Goal: Task Accomplishment & Management: Use online tool/utility

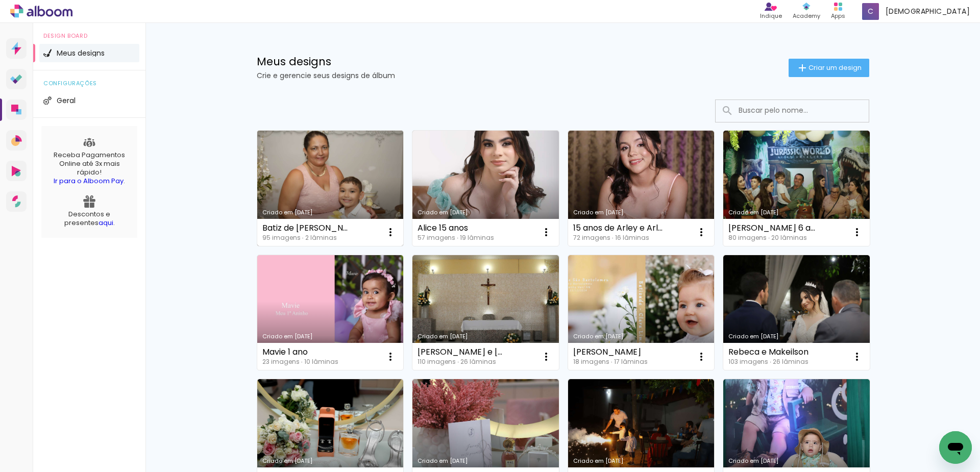
click at [333, 184] on link "Criado em [DATE]" at bounding box center [330, 188] width 146 height 115
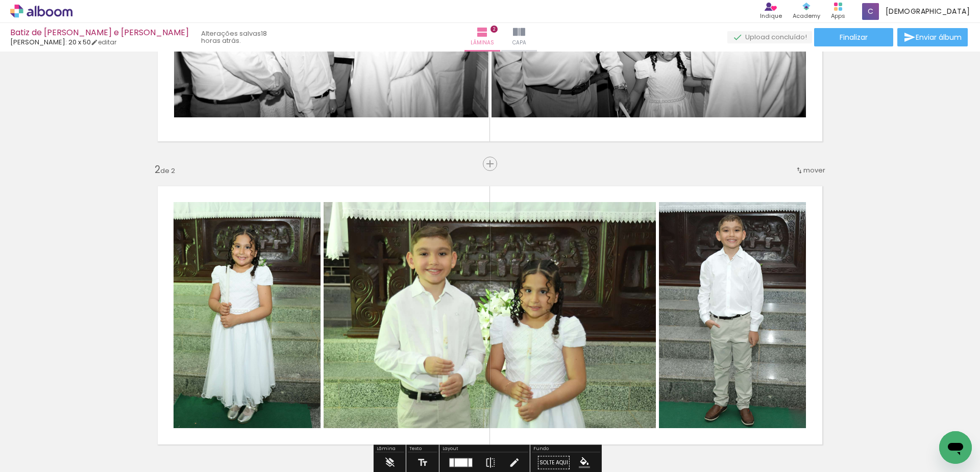
scroll to position [204, 0]
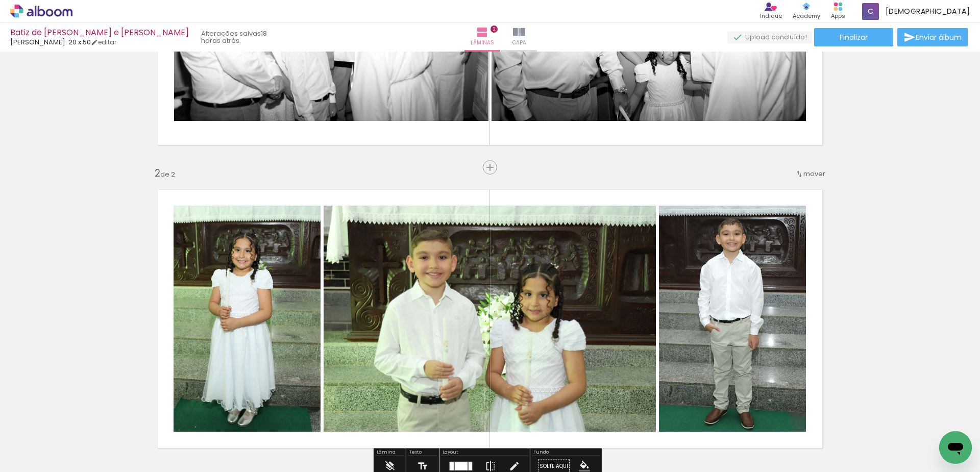
click at [815, 174] on span "mover" at bounding box center [814, 174] width 22 height 10
click at [802, 173] on paper-item "antes da 1" at bounding box center [785, 172] width 78 height 17
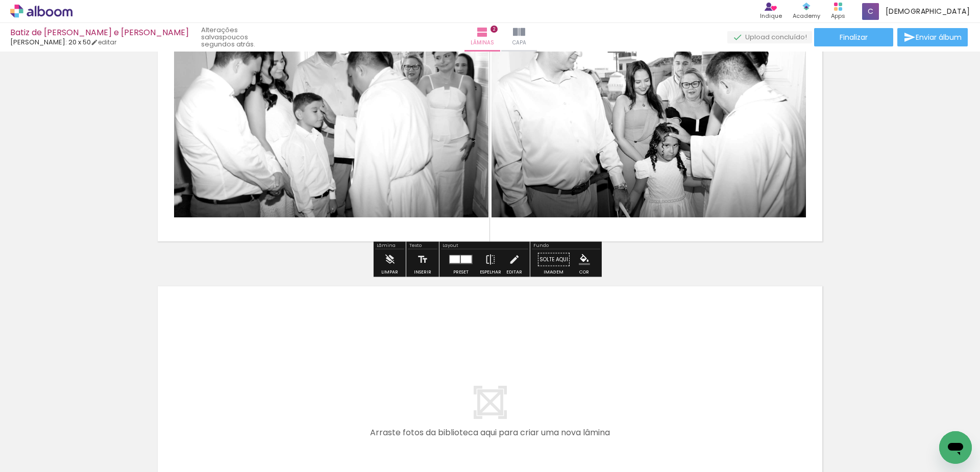
scroll to position [561, 0]
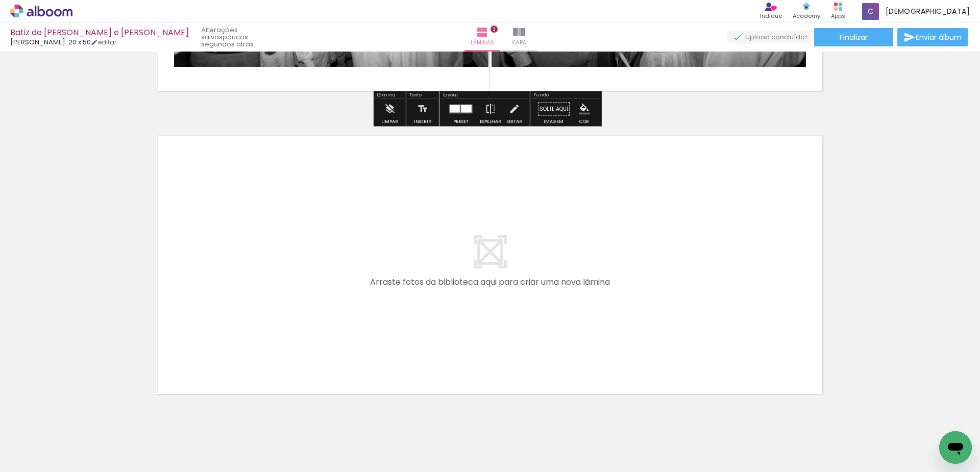
click at [125, 434] on div at bounding box center [102, 438] width 46 height 31
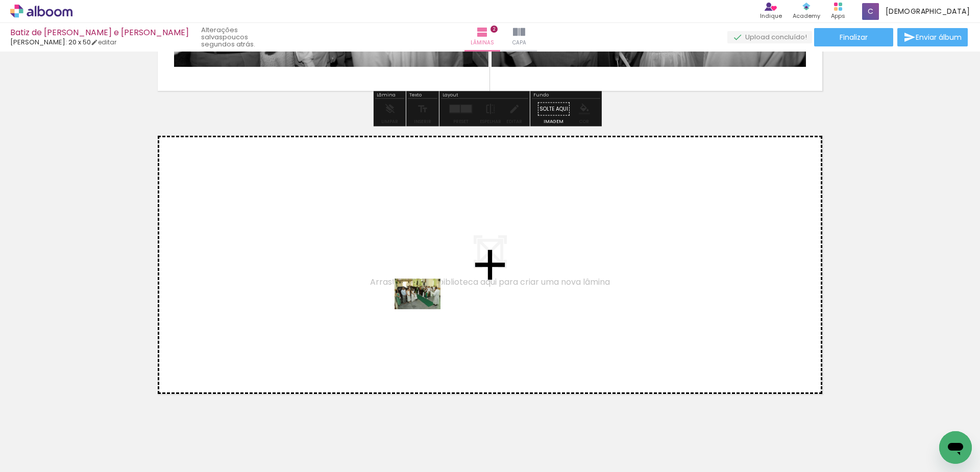
drag, startPoint x: 409, startPoint y: 400, endPoint x: 425, endPoint y: 309, distance: 92.3
click at [425, 309] on quentale-workspace at bounding box center [490, 236] width 980 height 472
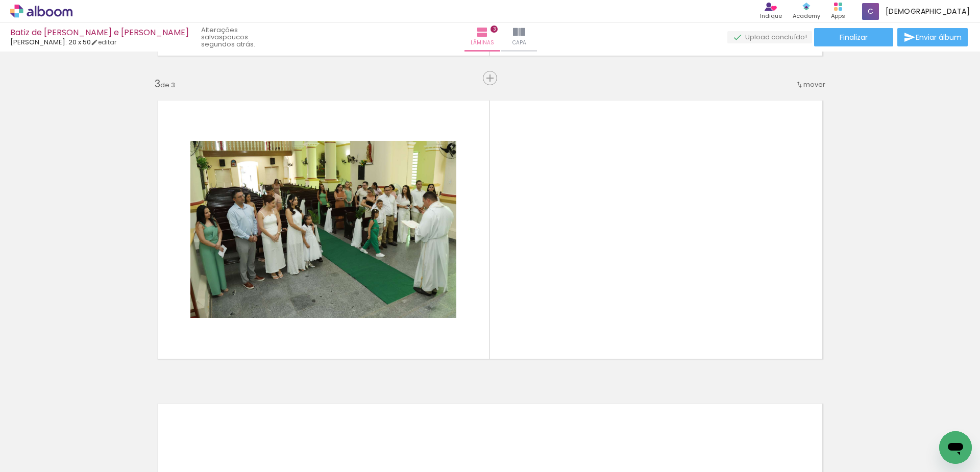
scroll to position [0, 305]
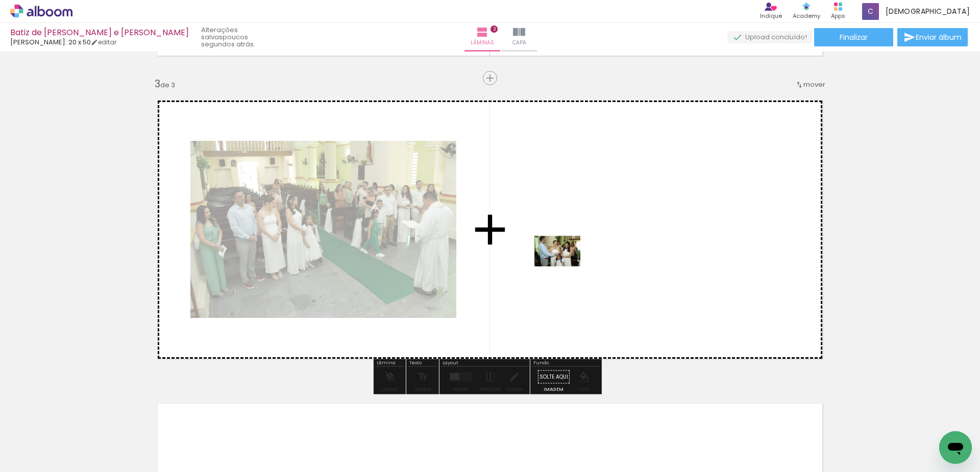
drag, startPoint x: 148, startPoint y: 439, endPoint x: 567, endPoint y: 266, distance: 453.9
click at [567, 266] on quentale-workspace at bounding box center [490, 236] width 980 height 472
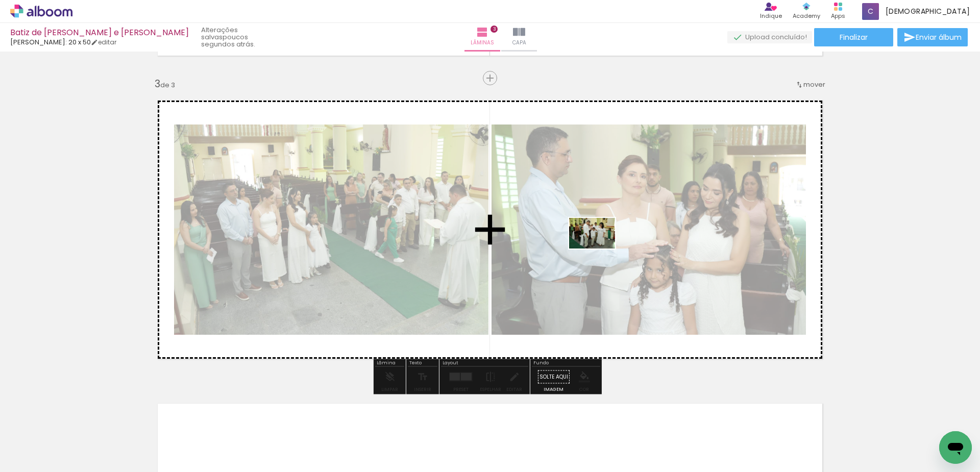
drag, startPoint x: 220, startPoint y: 424, endPoint x: 655, endPoint y: 229, distance: 476.5
click at [655, 229] on quentale-workspace at bounding box center [490, 236] width 980 height 472
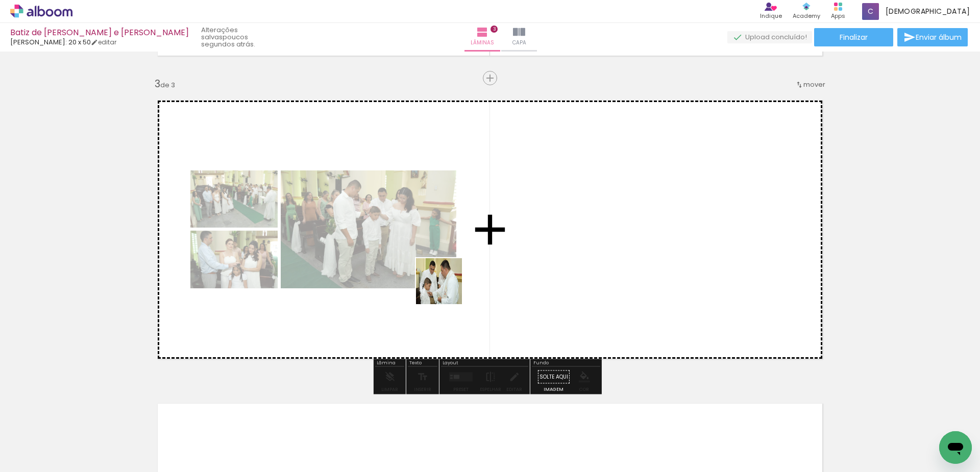
drag, startPoint x: 263, startPoint y: 443, endPoint x: 540, endPoint y: 225, distance: 353.2
click at [540, 225] on quentale-workspace at bounding box center [490, 236] width 980 height 472
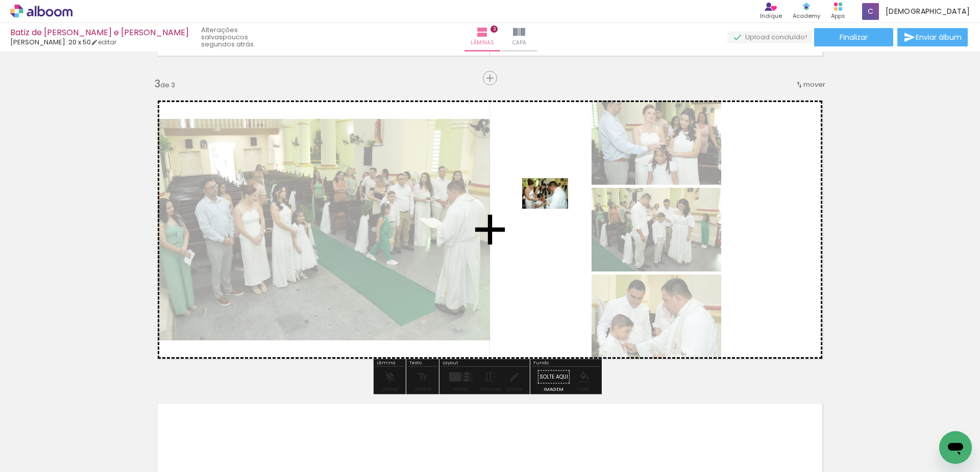
drag, startPoint x: 315, startPoint y: 440, endPoint x: 554, endPoint y: 209, distance: 332.0
click at [554, 209] on quentale-workspace at bounding box center [490, 236] width 980 height 472
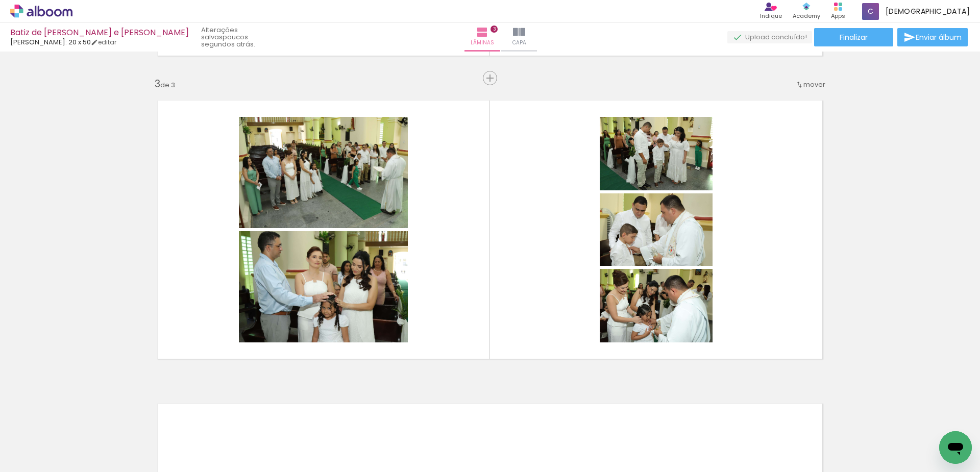
scroll to position [0, 519]
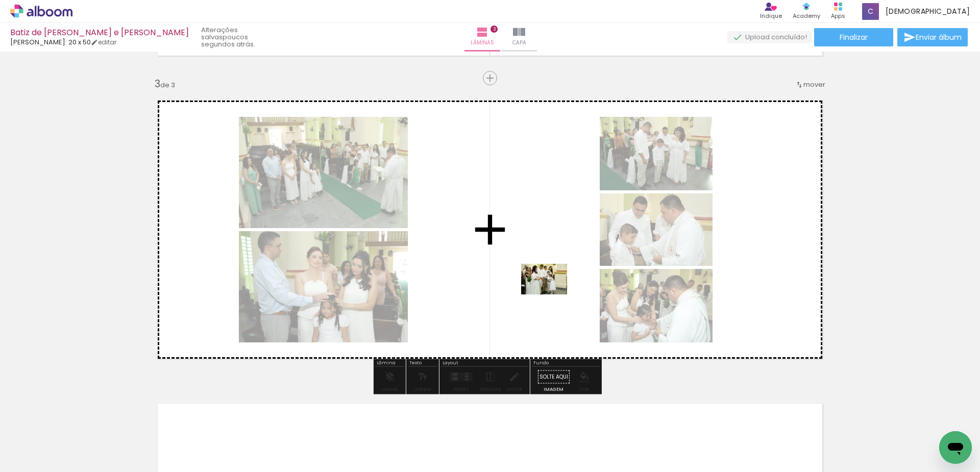
drag, startPoint x: 159, startPoint y: 438, endPoint x: 552, endPoint y: 294, distance: 418.3
click at [552, 294] on quentale-workspace at bounding box center [490, 236] width 980 height 472
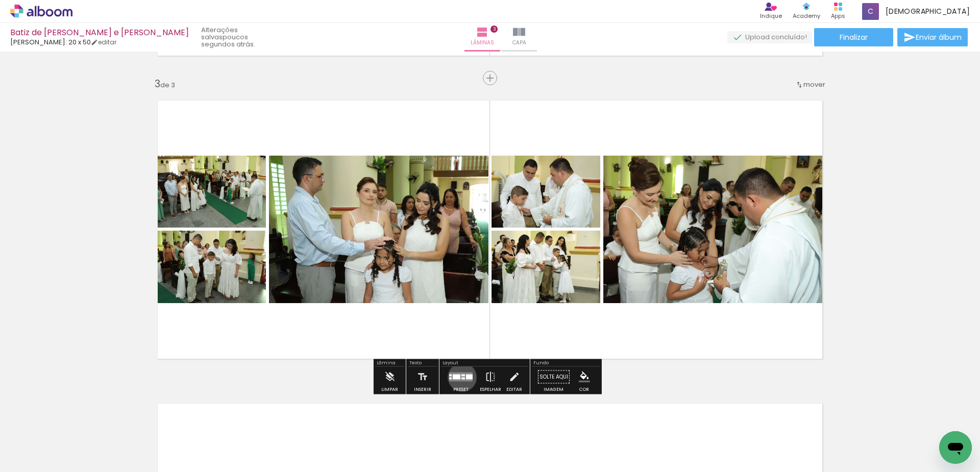
click at [461, 378] on div at bounding box center [463, 379] width 4 height 2
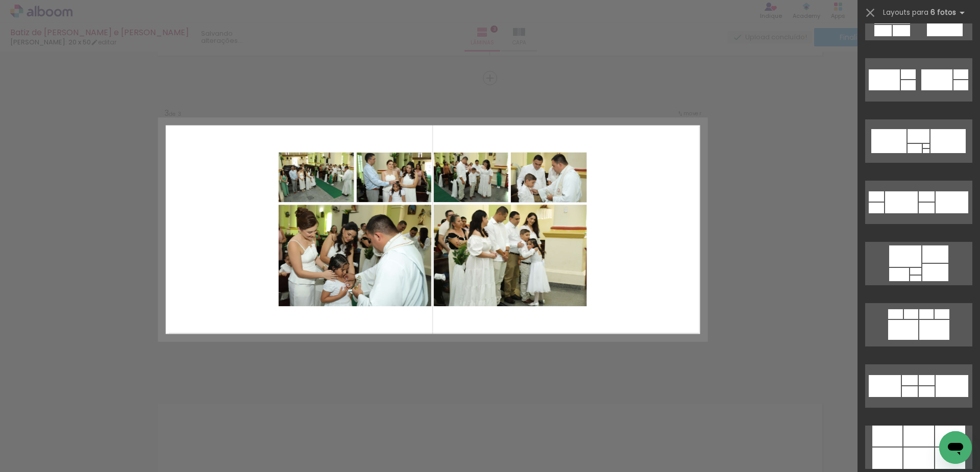
scroll to position [4083, 0]
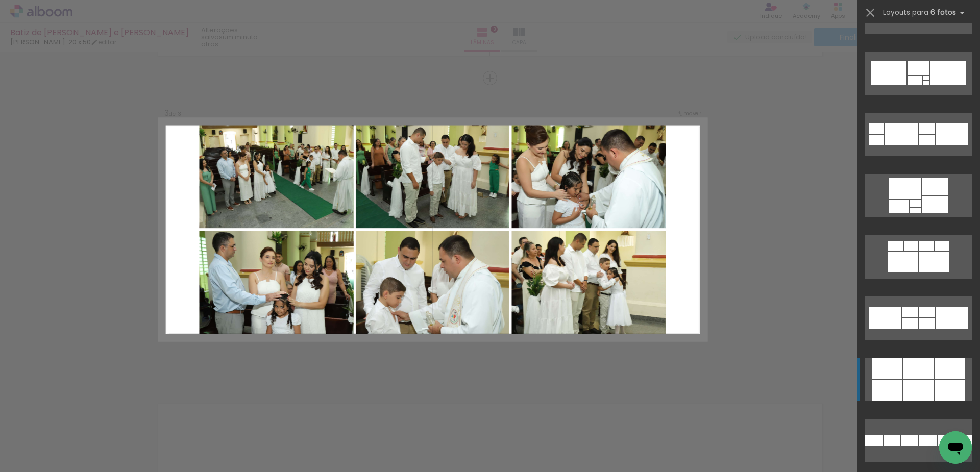
click at [910, 378] on div at bounding box center [918, 368] width 31 height 21
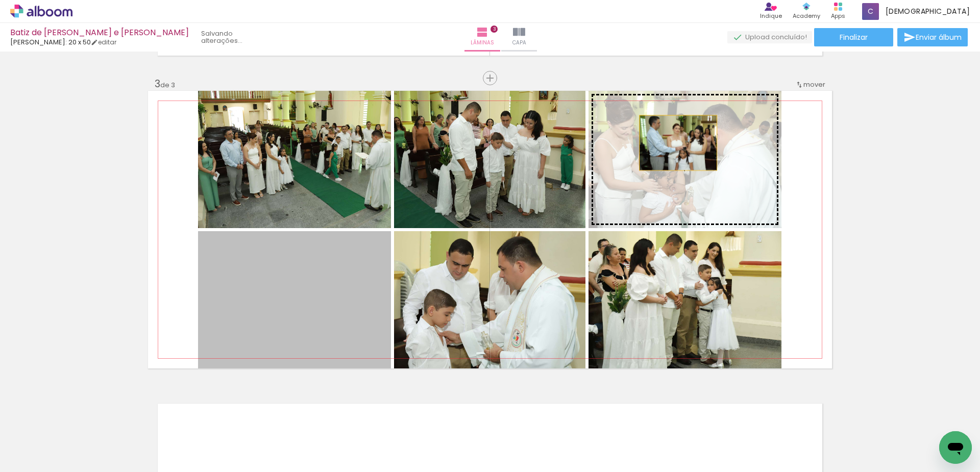
drag, startPoint x: 303, startPoint y: 334, endPoint x: 674, endPoint y: 143, distance: 417.4
click at [0, 0] on slot at bounding box center [0, 0] width 0 height 0
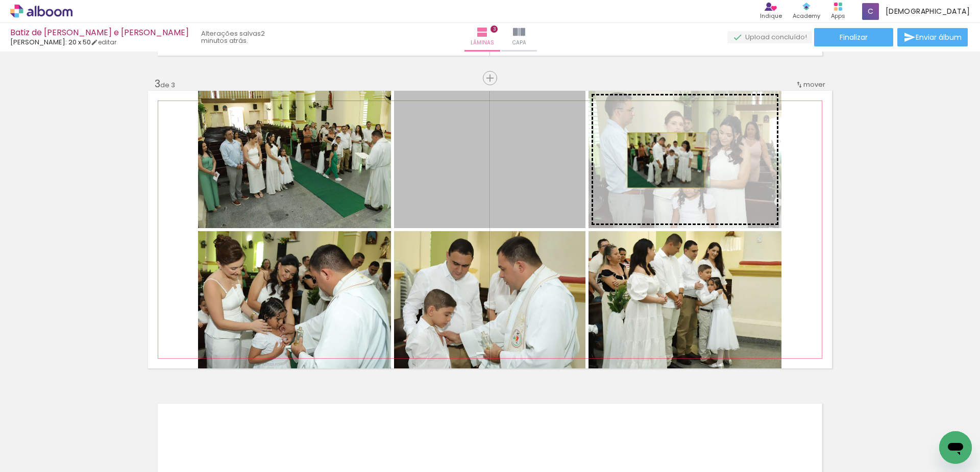
drag, startPoint x: 618, startPoint y: 162, endPoint x: 662, endPoint y: 160, distance: 43.9
click at [0, 0] on slot at bounding box center [0, 0] width 0 height 0
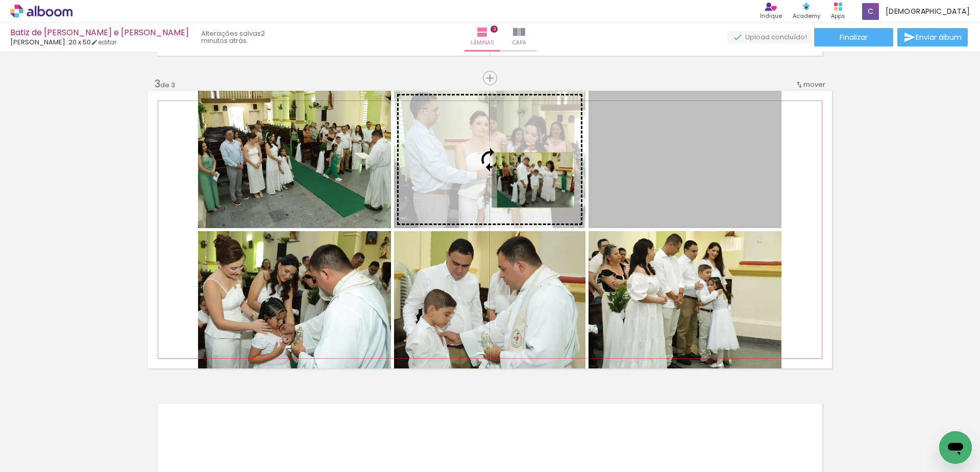
drag, startPoint x: 670, startPoint y: 159, endPoint x: 532, endPoint y: 180, distance: 139.9
click at [0, 0] on slot at bounding box center [0, 0] width 0 height 0
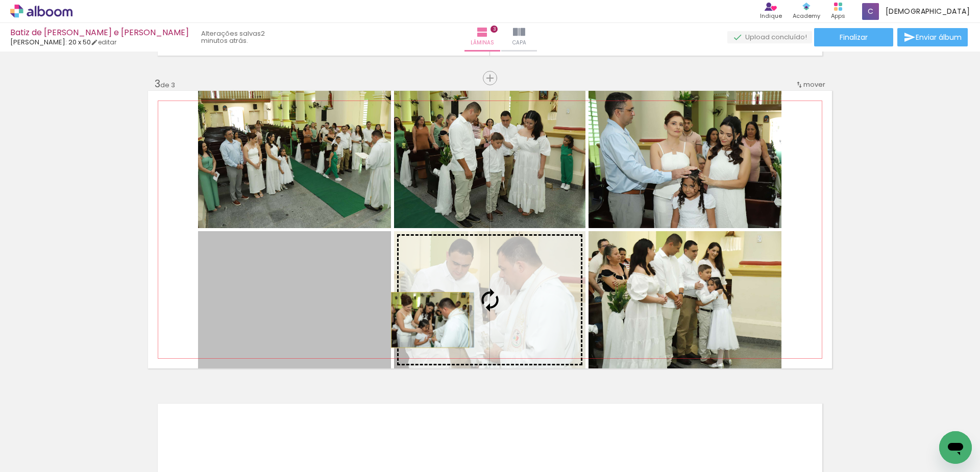
drag, startPoint x: 304, startPoint y: 329, endPoint x: 426, endPoint y: 320, distance: 122.3
click at [0, 0] on slot at bounding box center [0, 0] width 0 height 0
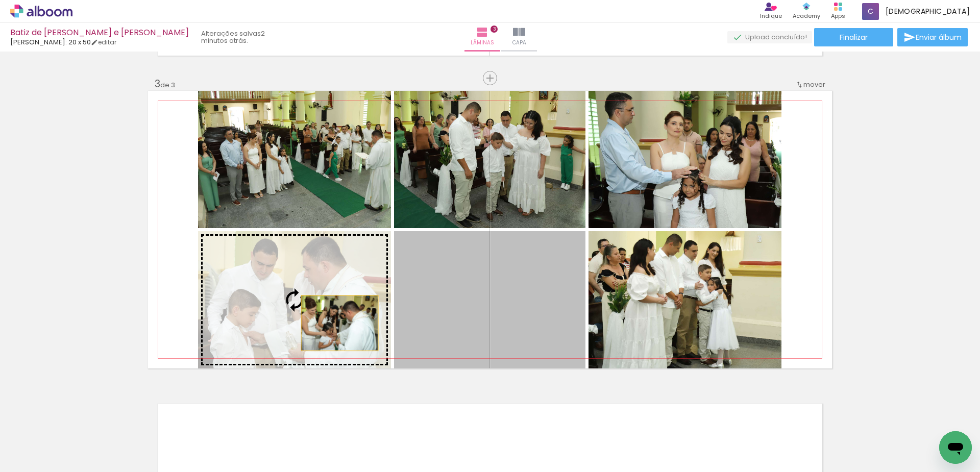
drag, startPoint x: 455, startPoint y: 317, endPoint x: 336, endPoint y: 323, distance: 119.0
click at [0, 0] on slot at bounding box center [0, 0] width 0 height 0
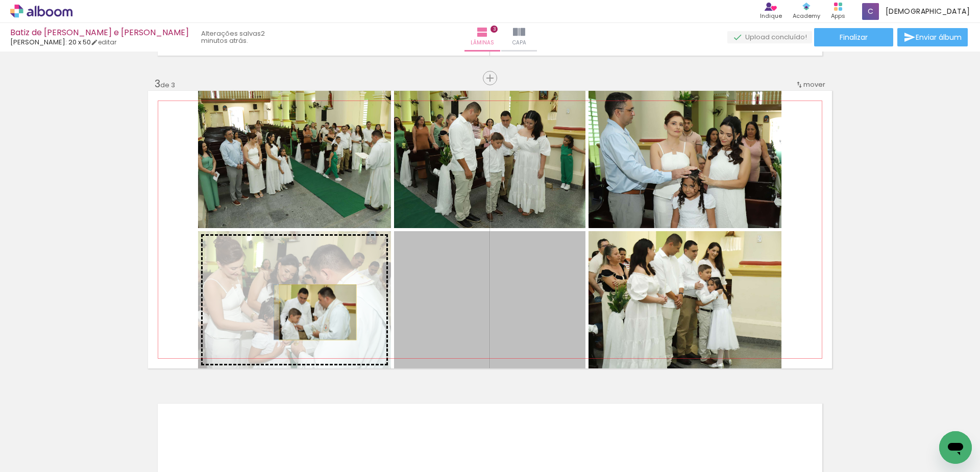
drag, startPoint x: 456, startPoint y: 316, endPoint x: 314, endPoint y: 312, distance: 141.9
click at [0, 0] on slot at bounding box center [0, 0] width 0 height 0
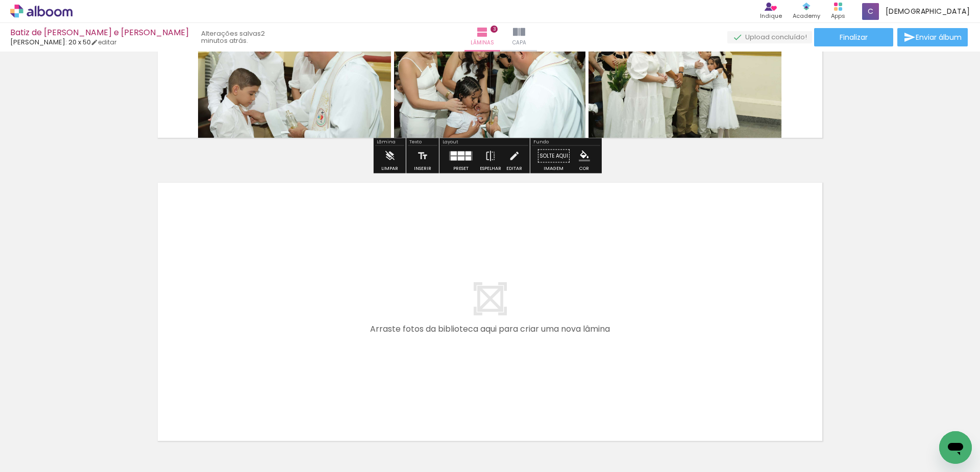
scroll to position [852, 0]
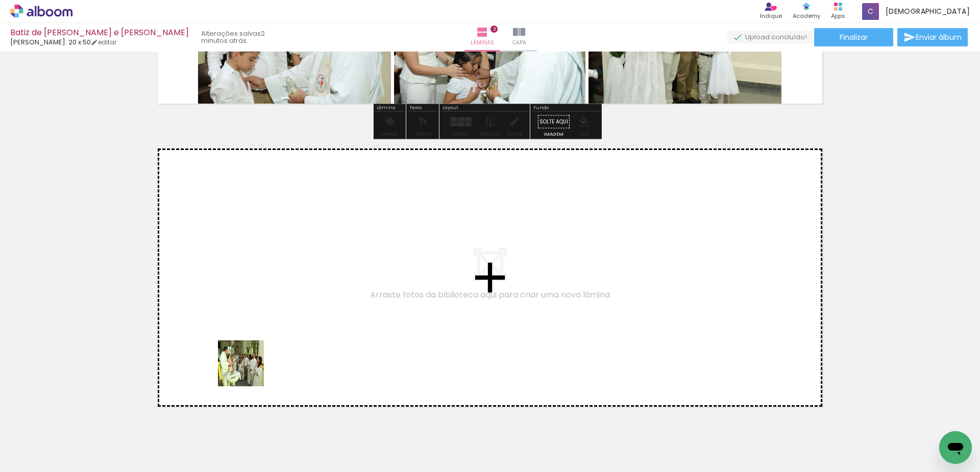
drag, startPoint x: 249, startPoint y: 371, endPoint x: 264, endPoint y: 426, distance: 56.8
click at [256, 358] on quentale-workspace at bounding box center [490, 236] width 980 height 472
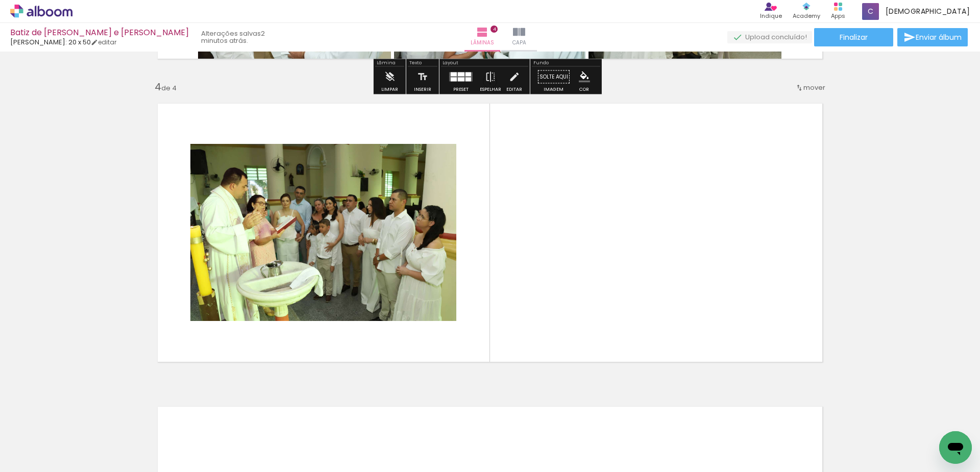
scroll to position [900, 0]
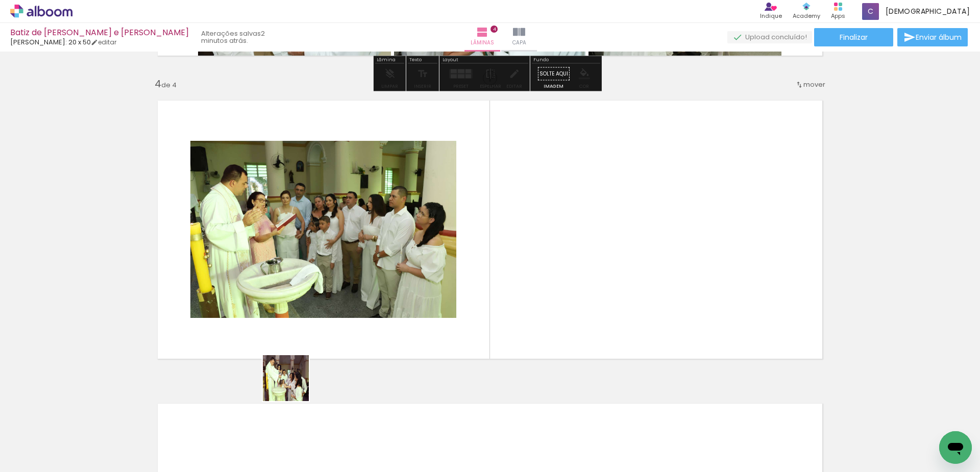
drag, startPoint x: 293, startPoint y: 386, endPoint x: 326, endPoint y: 408, distance: 38.9
click at [307, 338] on quentale-workspace at bounding box center [490, 236] width 980 height 472
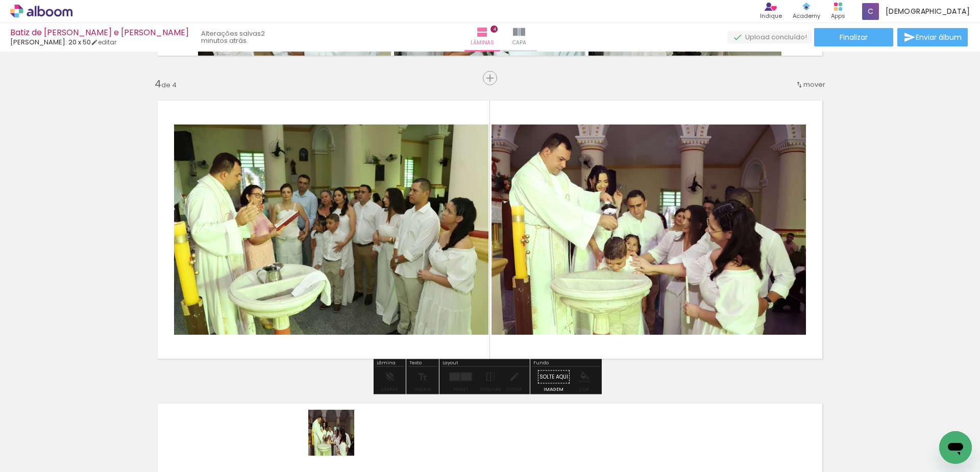
drag, startPoint x: 339, startPoint y: 440, endPoint x: 421, endPoint y: 395, distance: 93.4
click at [373, 321] on quentale-workspace at bounding box center [490, 236] width 980 height 472
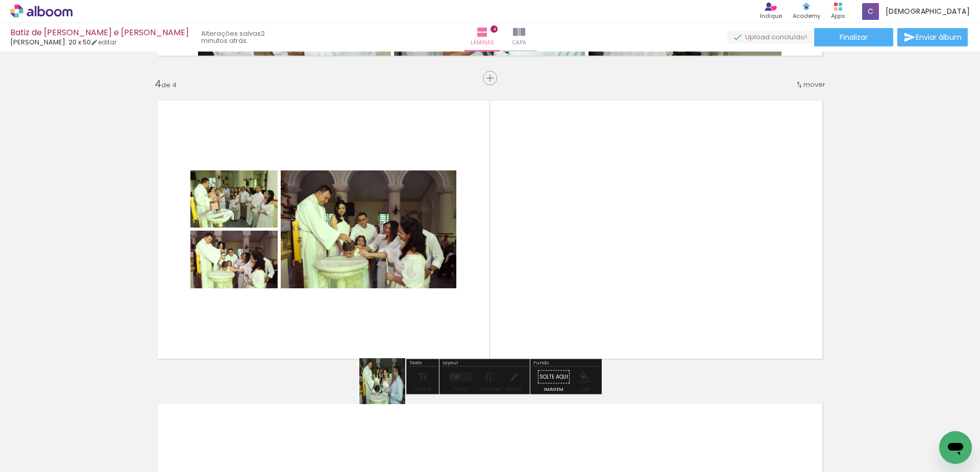
drag, startPoint x: 390, startPoint y: 389, endPoint x: 484, endPoint y: 435, distance: 105.0
click at [402, 342] on quentale-workspace at bounding box center [490, 236] width 980 height 472
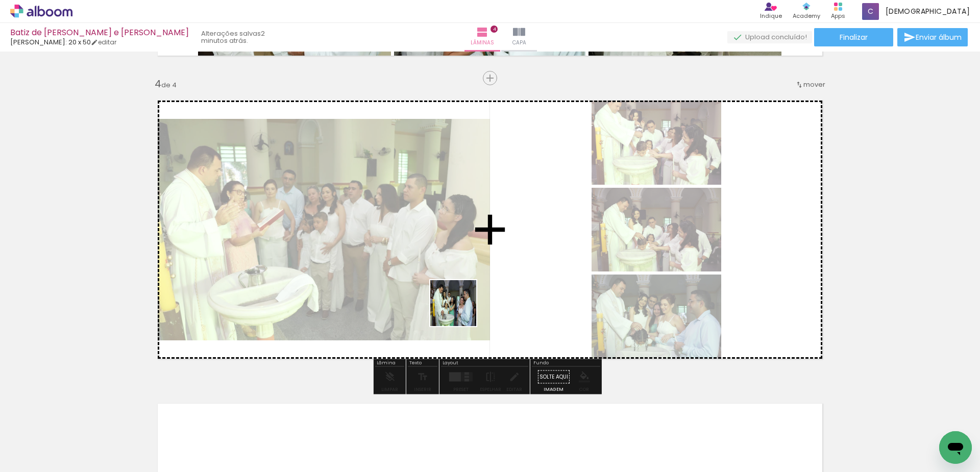
drag, startPoint x: 447, startPoint y: 440, endPoint x: 461, endPoint y: 311, distance: 129.9
click at [461, 311] on quentale-workspace at bounding box center [490, 236] width 980 height 472
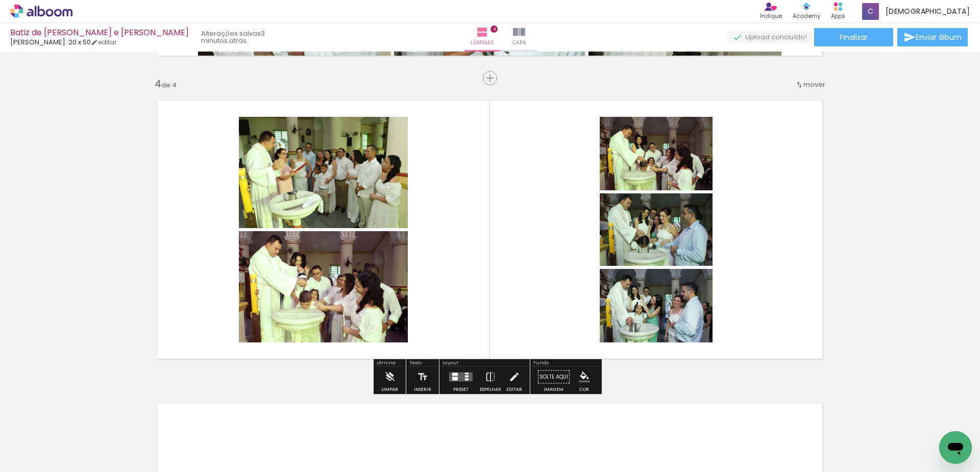
click at [465, 375] on quentale-layouter at bounding box center [460, 377] width 23 height 9
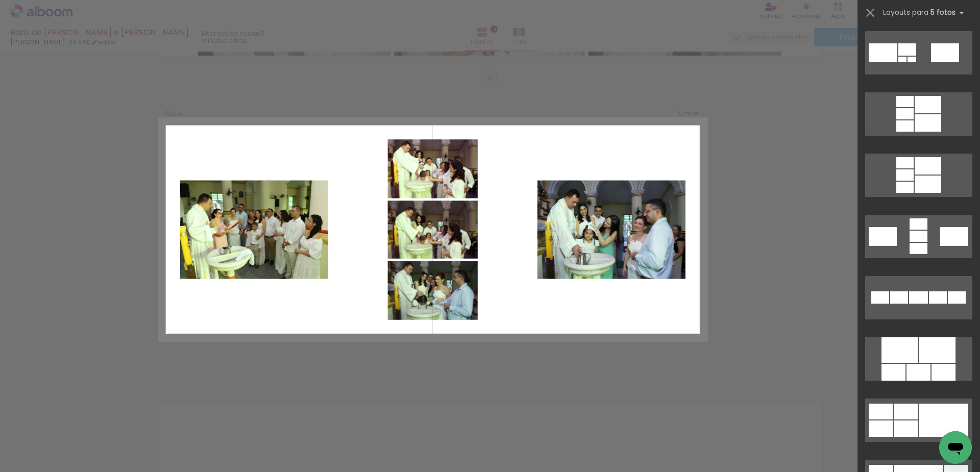
scroll to position [357, 0]
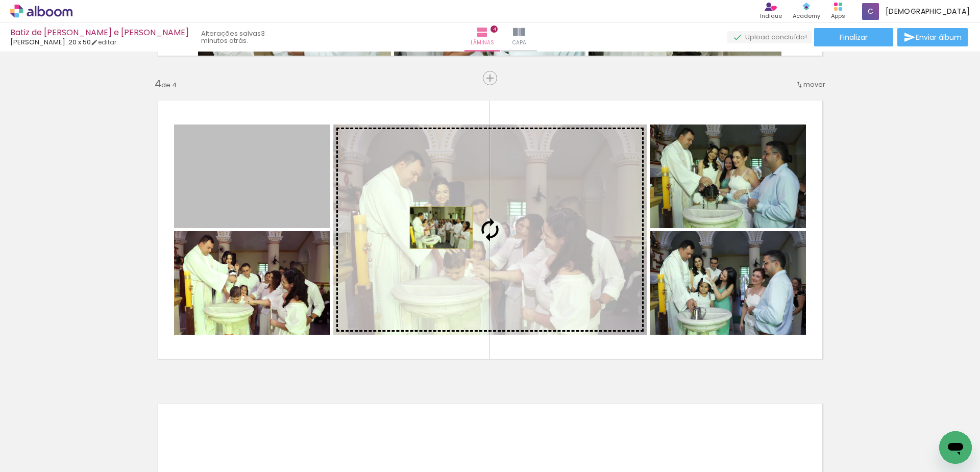
drag, startPoint x: 268, startPoint y: 189, endPoint x: 437, endPoint y: 228, distance: 173.2
click at [0, 0] on slot at bounding box center [0, 0] width 0 height 0
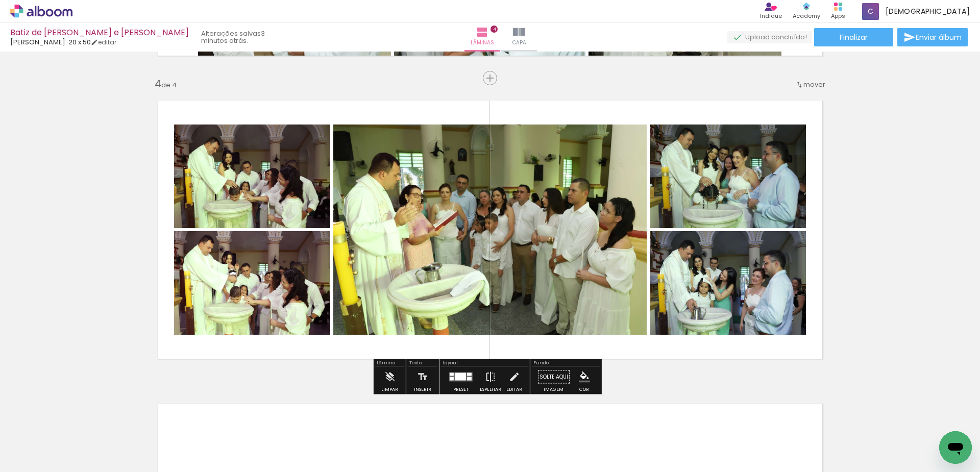
click at [467, 375] on div at bounding box center [469, 374] width 5 height 3
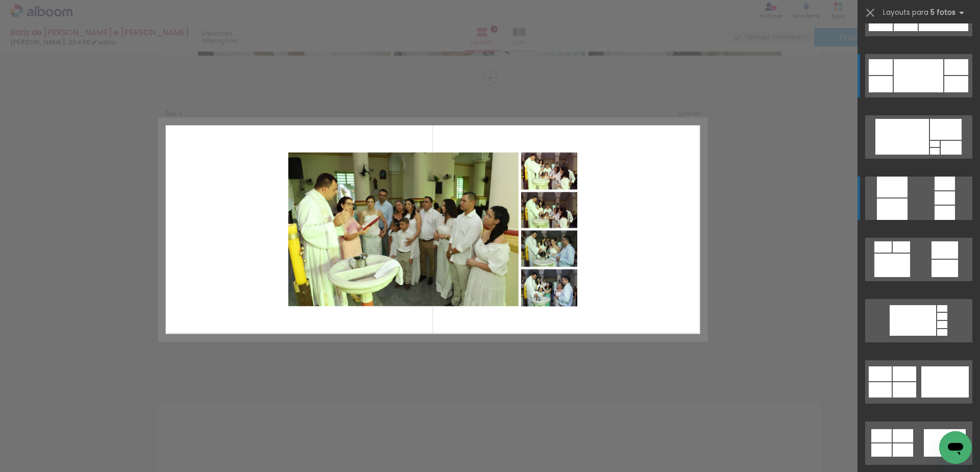
scroll to position [929, 0]
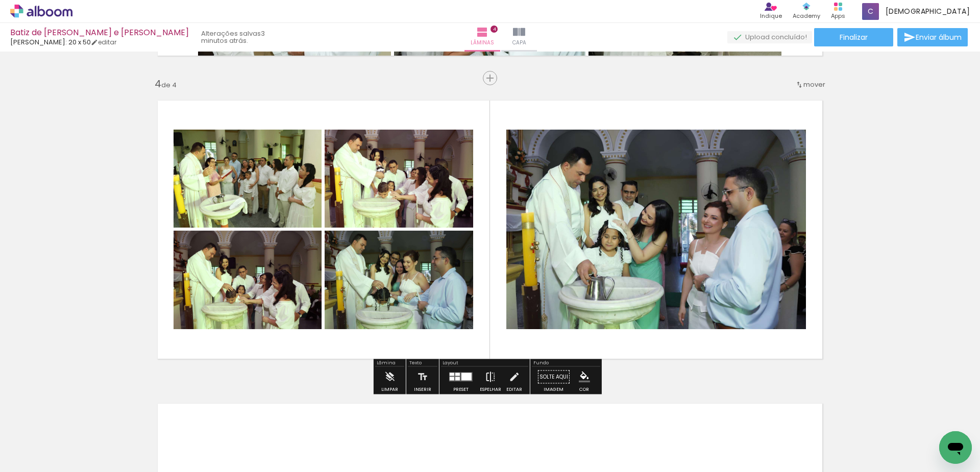
click at [488, 375] on iron-icon at bounding box center [490, 377] width 11 height 20
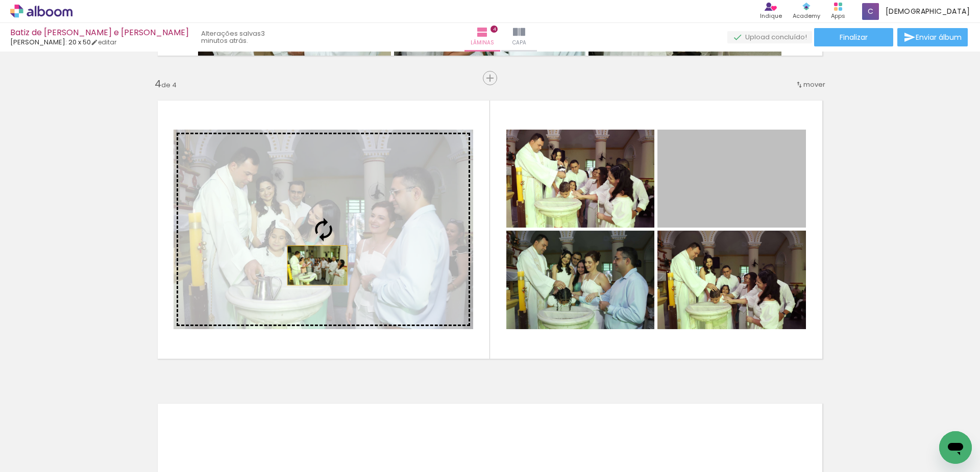
drag, startPoint x: 709, startPoint y: 184, endPoint x: 313, endPoint y: 265, distance: 403.7
click at [0, 0] on slot at bounding box center [0, 0] width 0 height 0
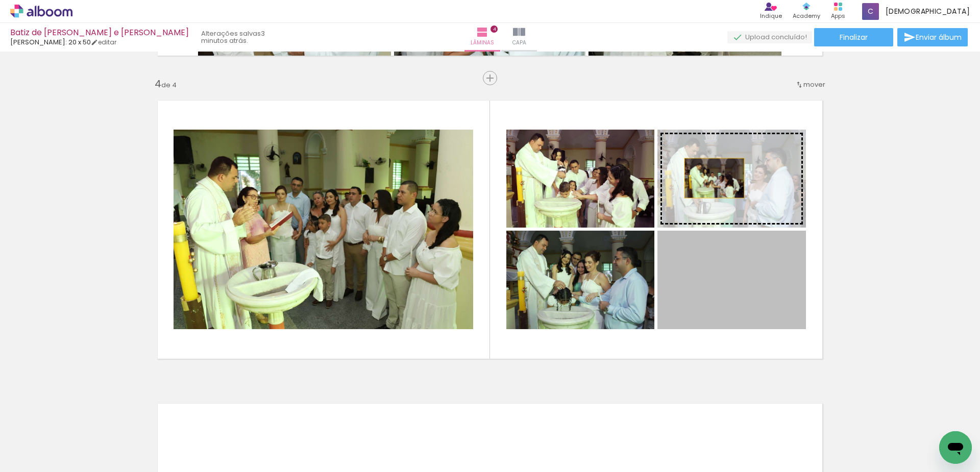
drag, startPoint x: 725, startPoint y: 289, endPoint x: 710, endPoint y: 178, distance: 112.2
click at [0, 0] on slot at bounding box center [0, 0] width 0 height 0
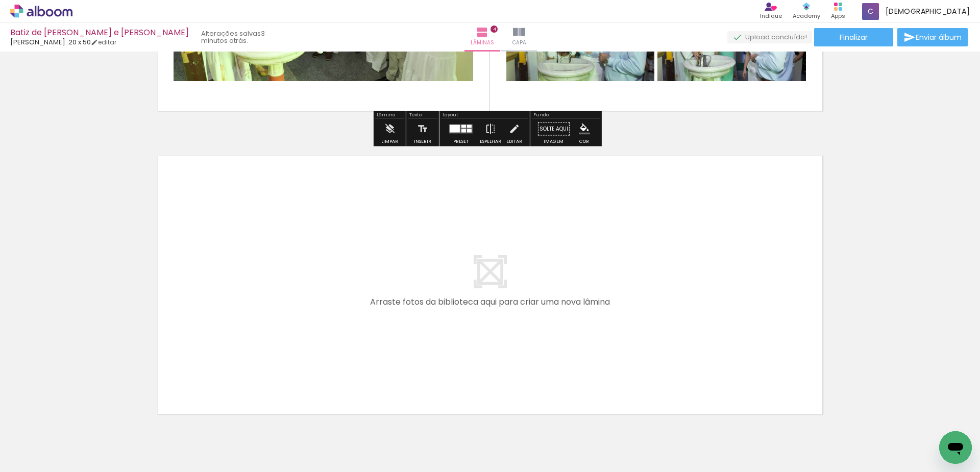
scroll to position [1155, 0]
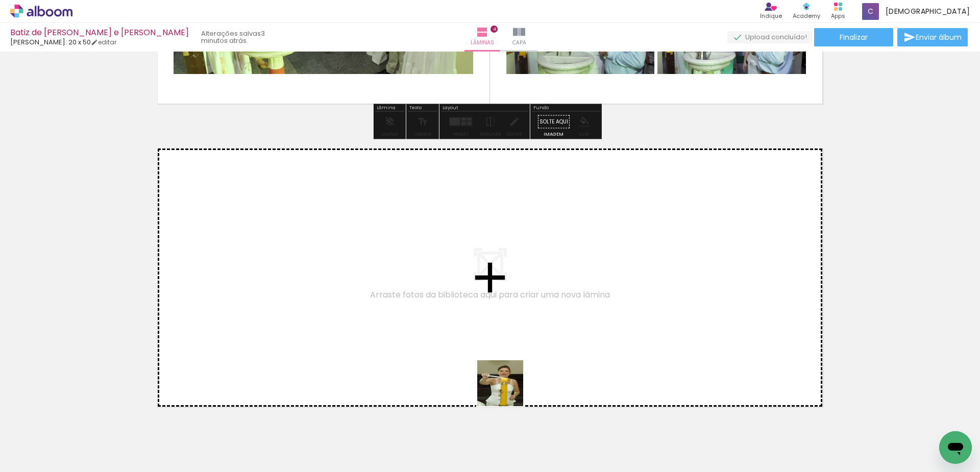
drag, startPoint x: 508, startPoint y: 391, endPoint x: 546, endPoint y: 429, distance: 54.1
click at [511, 365] on quentale-workspace at bounding box center [490, 236] width 980 height 472
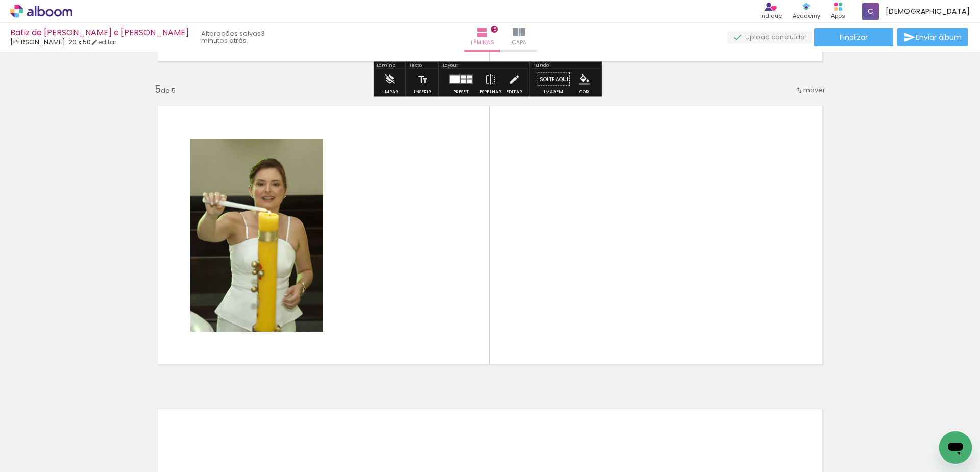
scroll to position [1203, 0]
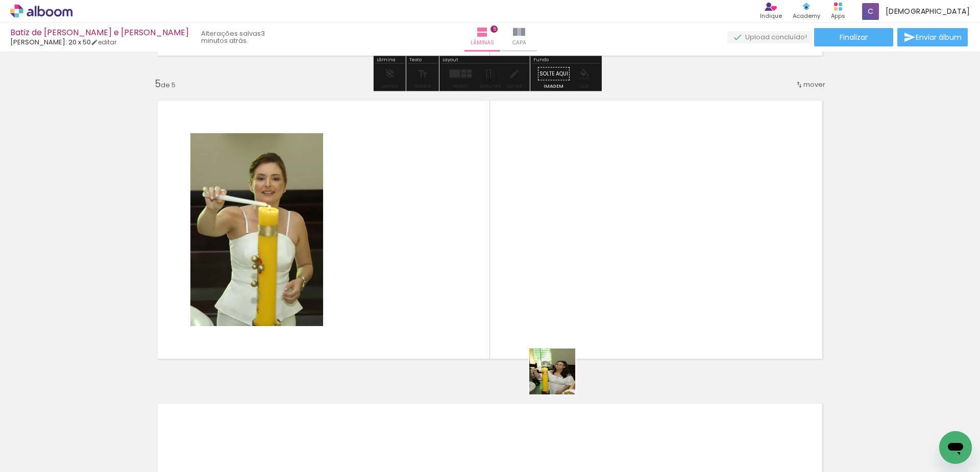
drag, startPoint x: 560, startPoint y: 379, endPoint x: 573, endPoint y: 318, distance: 62.2
click at [557, 311] on quentale-workspace at bounding box center [490, 236] width 980 height 472
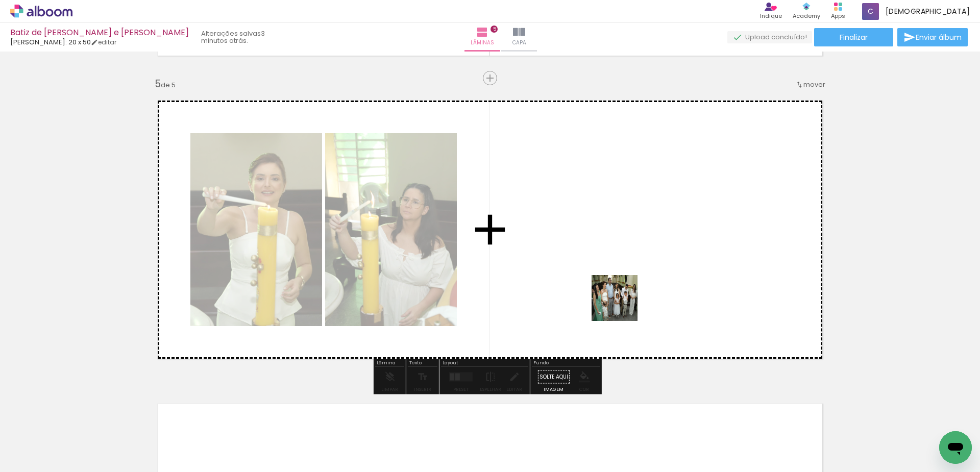
drag, startPoint x: 625, startPoint y: 365, endPoint x: 710, endPoint y: 462, distance: 128.4
click at [623, 306] on quentale-workspace at bounding box center [490, 236] width 980 height 472
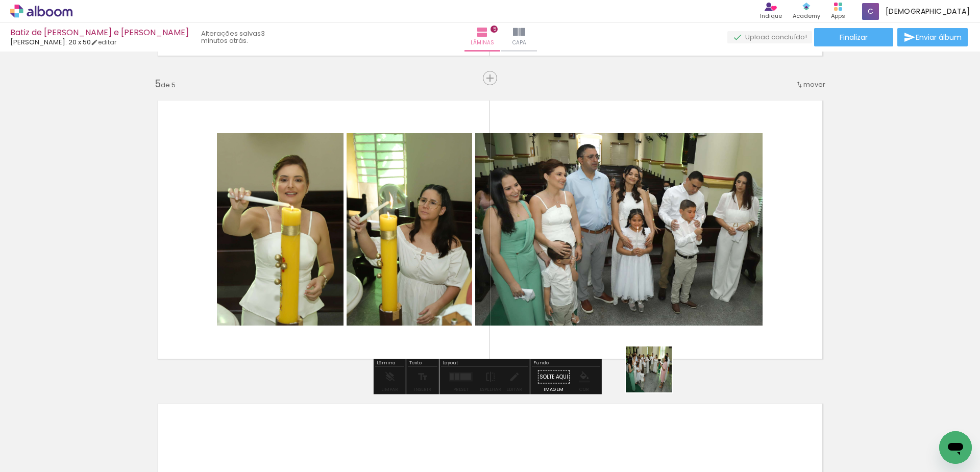
drag, startPoint x: 665, startPoint y: 402, endPoint x: 675, endPoint y: 266, distance: 135.6
click at [630, 280] on quentale-workspace at bounding box center [490, 236] width 980 height 472
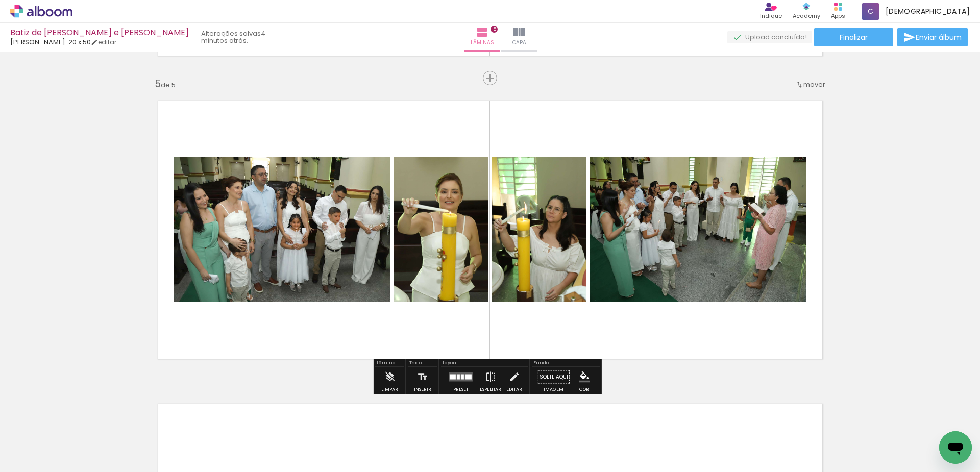
click at [465, 379] on div at bounding box center [468, 377] width 7 height 5
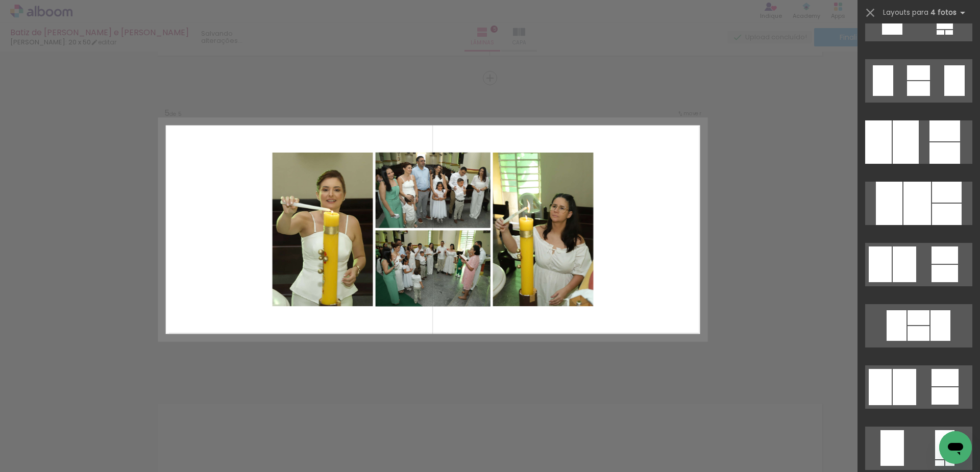
scroll to position [765, 0]
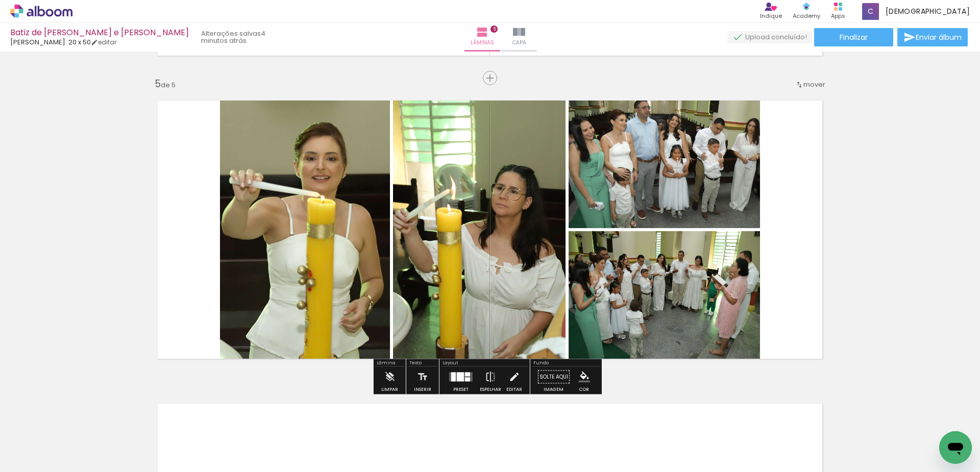
click at [481, 265] on quentale-photo at bounding box center [479, 230] width 172 height 278
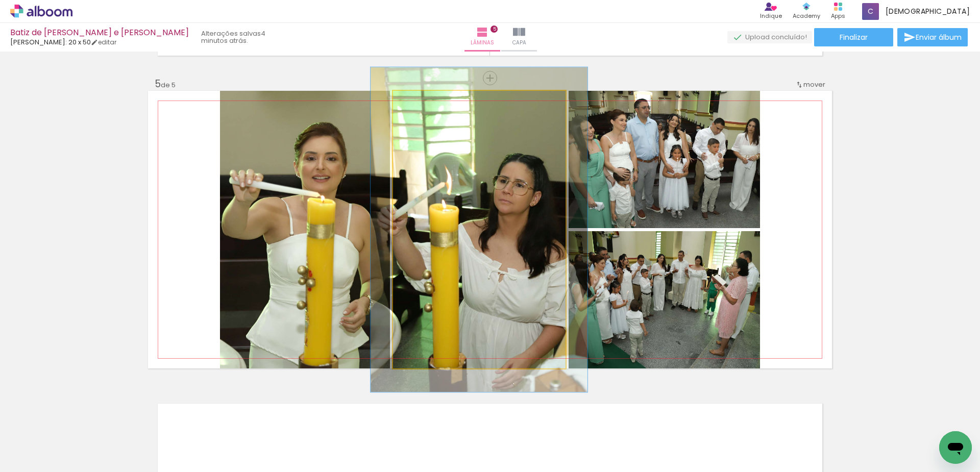
drag, startPoint x: 420, startPoint y: 103, endPoint x: 426, endPoint y: 103, distance: 6.1
type paper-slider "117"
click at [426, 103] on div at bounding box center [423, 101] width 16 height 16
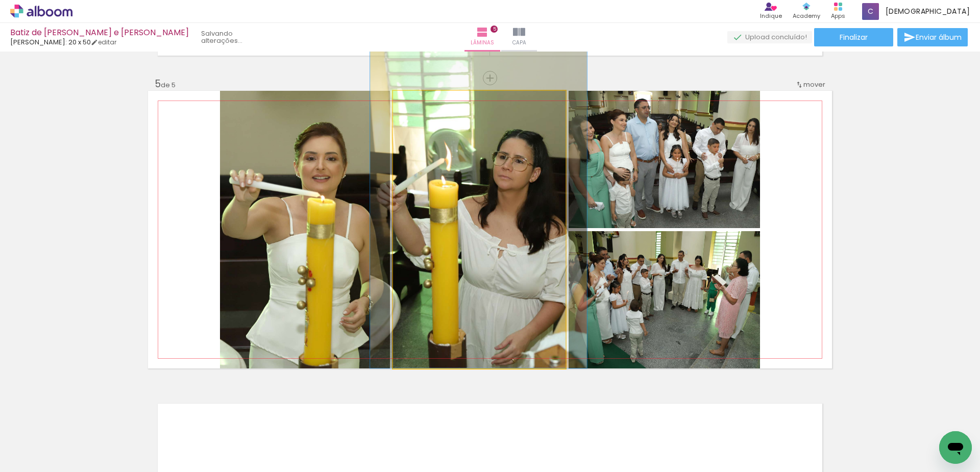
drag, startPoint x: 497, startPoint y: 232, endPoint x: 497, endPoint y: 192, distance: 39.3
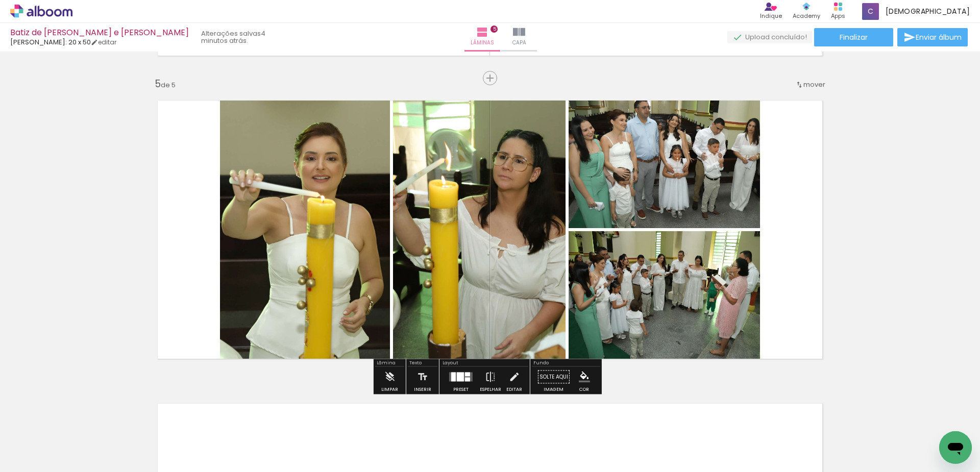
click at [511, 257] on quentale-photo at bounding box center [479, 230] width 172 height 278
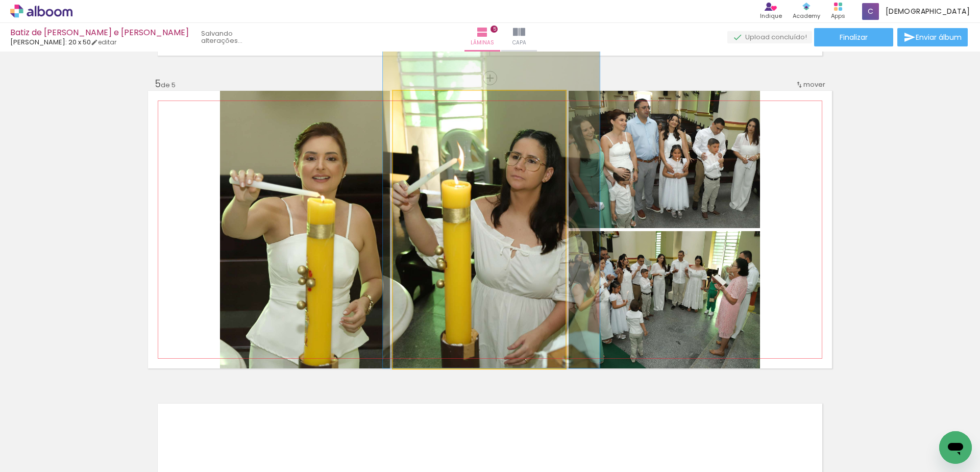
drag, startPoint x: 513, startPoint y: 256, endPoint x: 523, endPoint y: 255, distance: 9.8
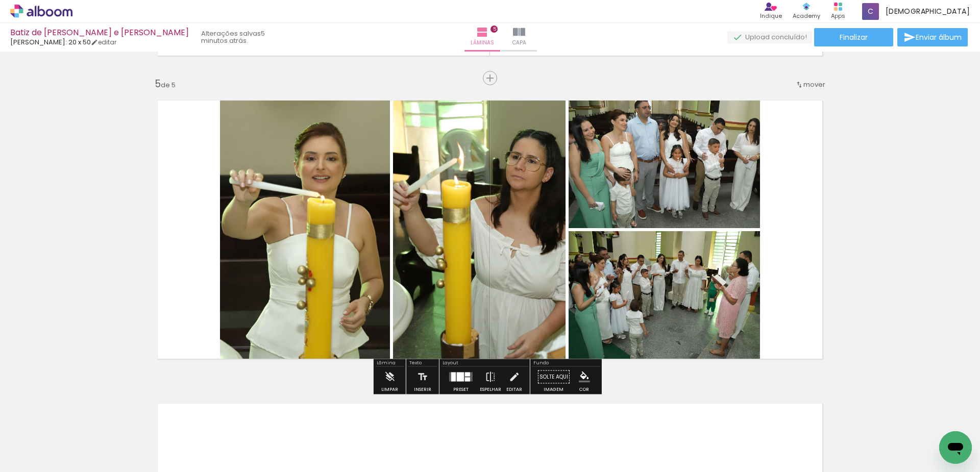
click at [461, 376] on div at bounding box center [460, 377] width 7 height 9
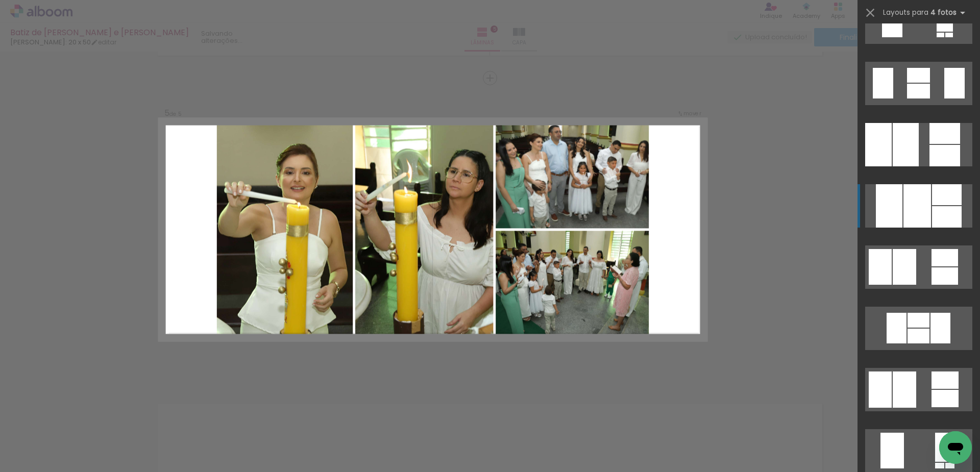
scroll to position [919, 0]
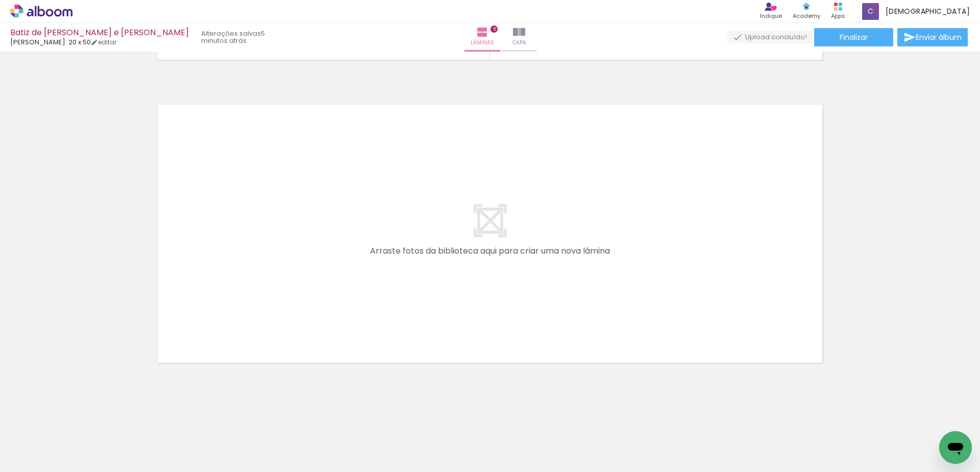
scroll to position [0, 935]
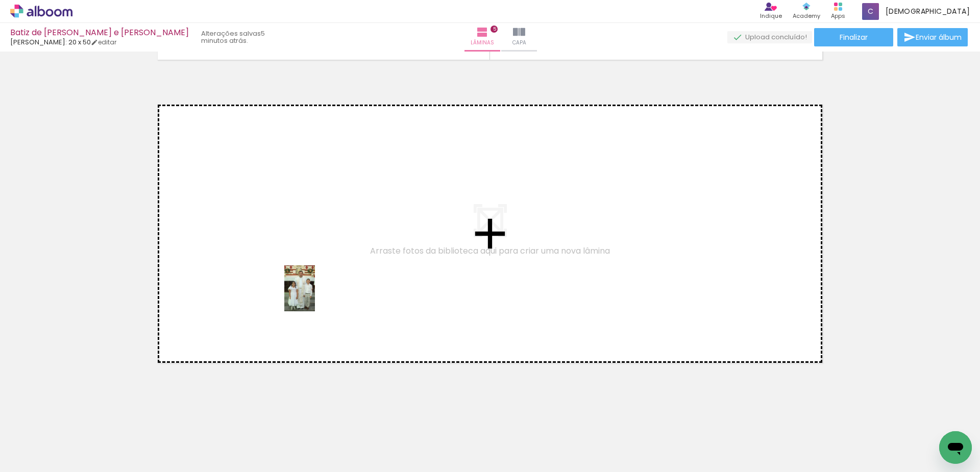
drag, startPoint x: 315, startPoint y: 433, endPoint x: 315, endPoint y: 296, distance: 136.8
click at [315, 296] on quentale-workspace at bounding box center [490, 236] width 980 height 472
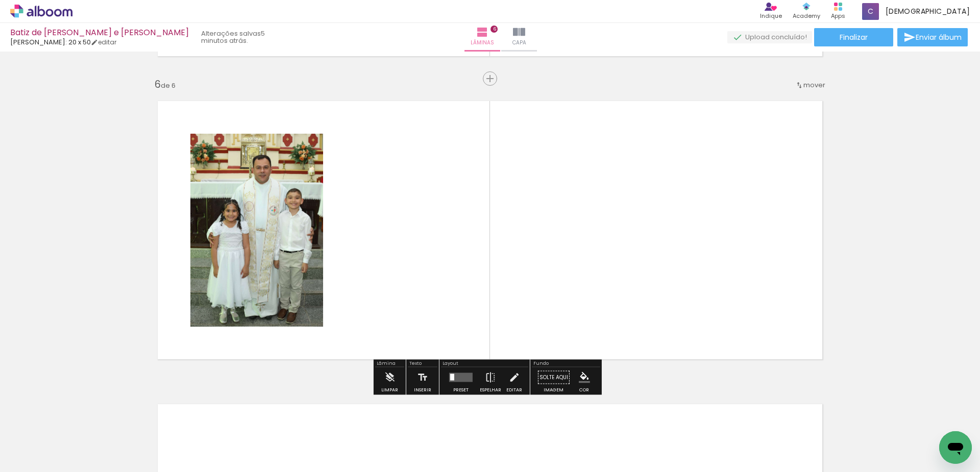
scroll to position [1506, 0]
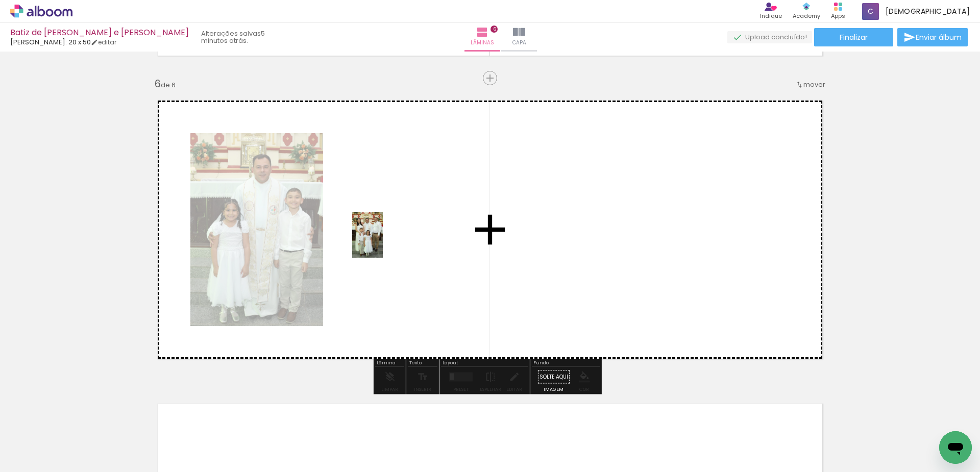
drag, startPoint x: 419, startPoint y: 385, endPoint x: 383, endPoint y: 242, distance: 147.4
click at [383, 242] on quentale-workspace at bounding box center [490, 236] width 980 height 472
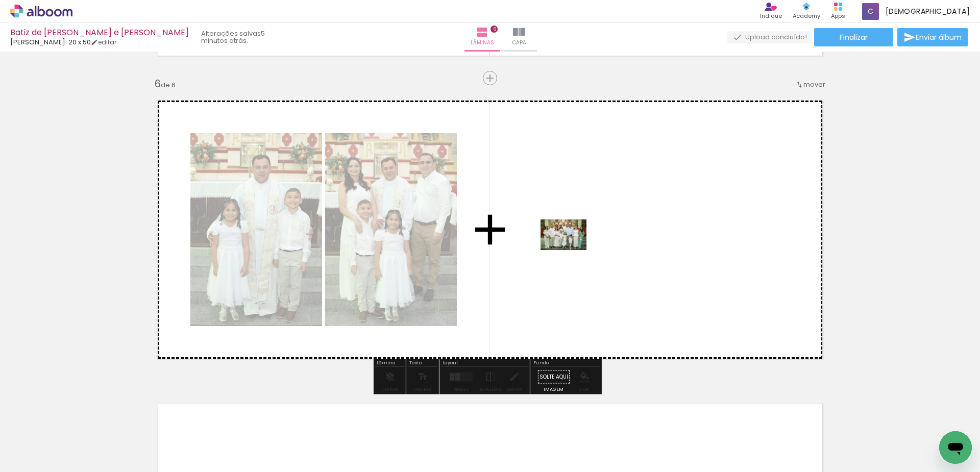
drag, startPoint x: 407, startPoint y: 411, endPoint x: 571, endPoint y: 250, distance: 229.5
click at [571, 250] on quentale-workspace at bounding box center [490, 236] width 980 height 472
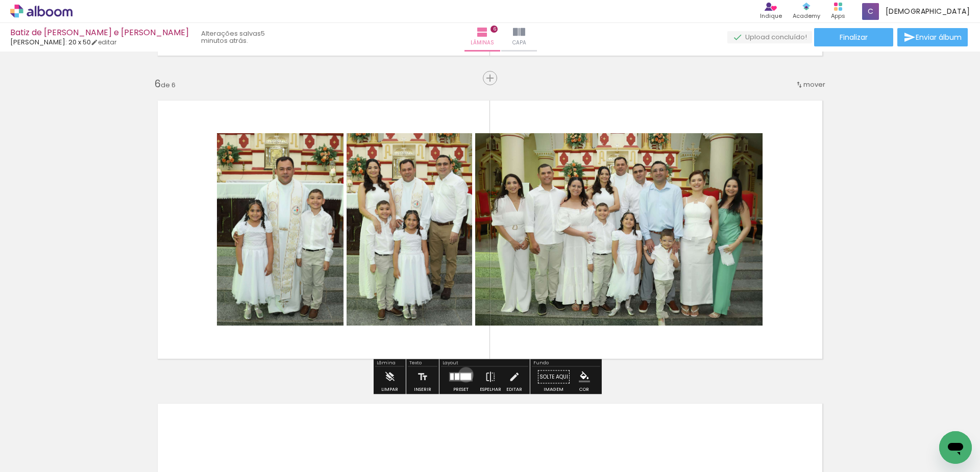
click at [463, 375] on div at bounding box center [465, 377] width 11 height 7
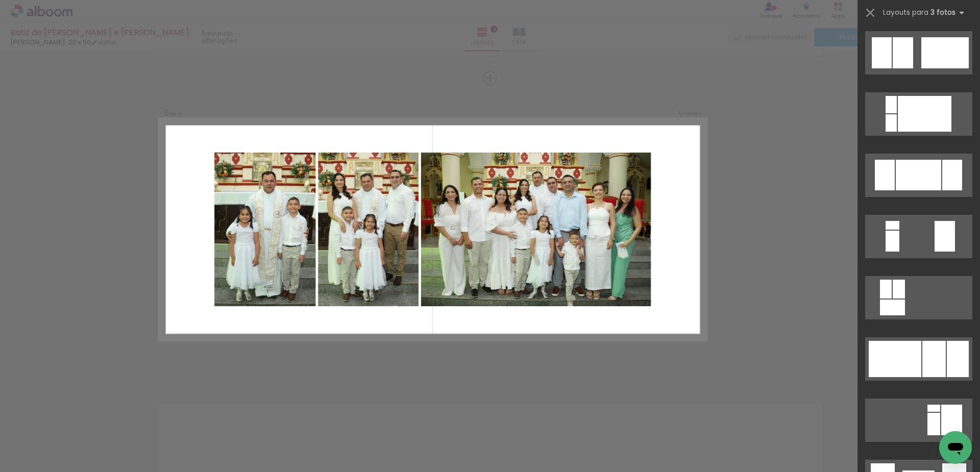
scroll to position [0, 0]
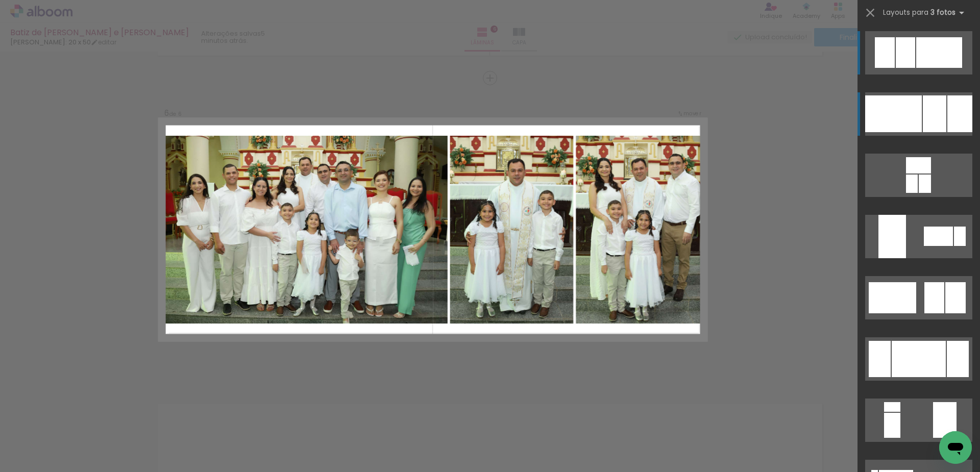
click at [932, 108] on div at bounding box center [934, 113] width 23 height 37
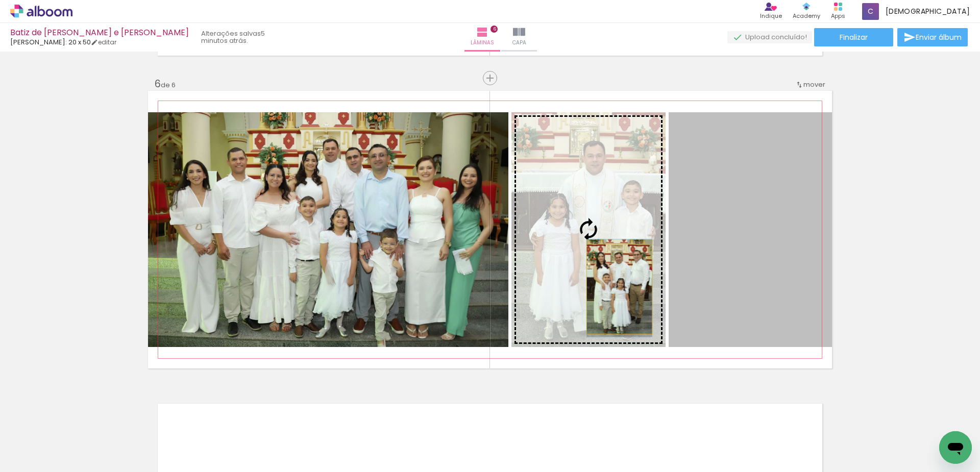
drag, startPoint x: 741, startPoint y: 282, endPoint x: 615, endPoint y: 287, distance: 125.6
click at [0, 0] on slot at bounding box center [0, 0] width 0 height 0
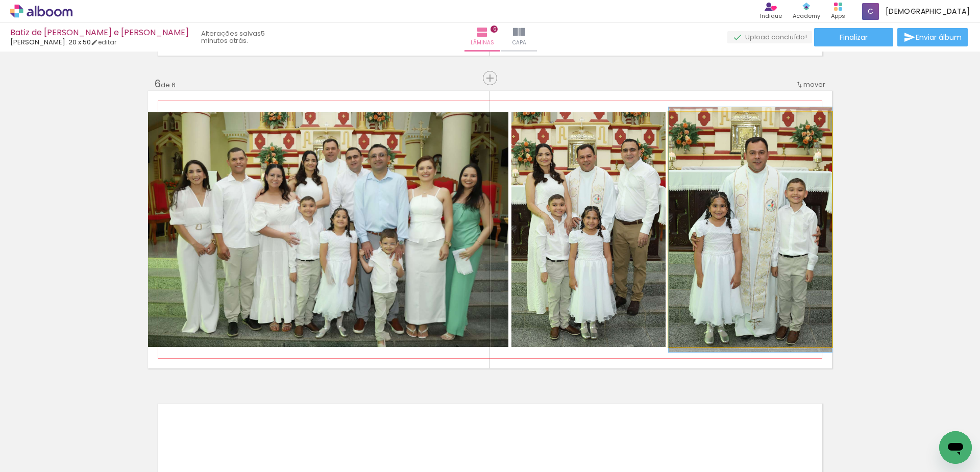
drag, startPoint x: 743, startPoint y: 264, endPoint x: 730, endPoint y: 264, distance: 12.2
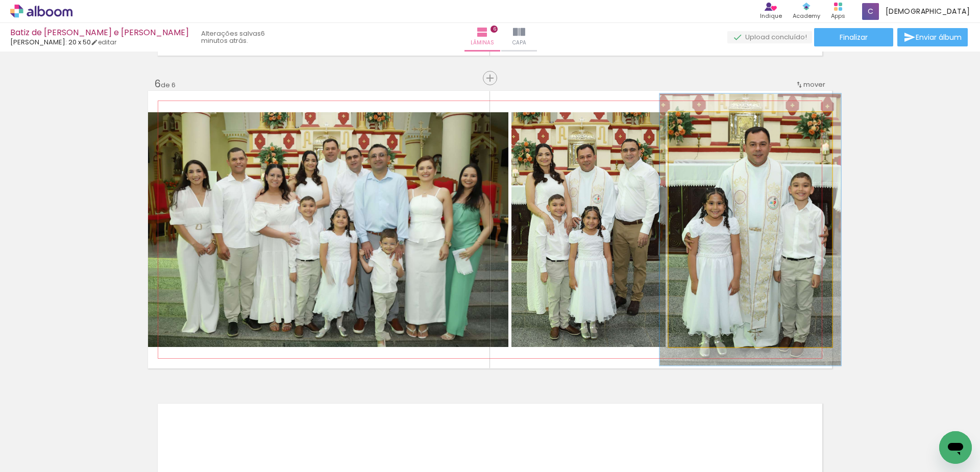
scroll to position [0, 935]
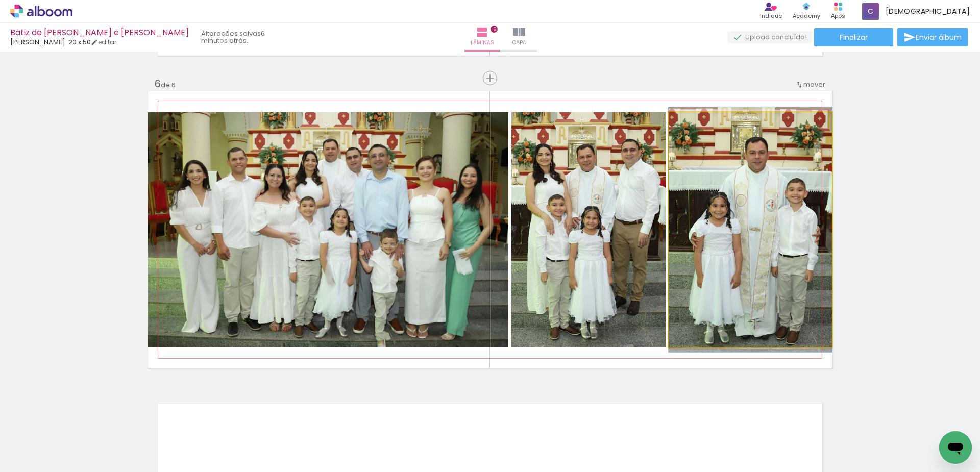
type paper-slider "100"
click at [692, 122] on div at bounding box center [692, 123] width 16 height 16
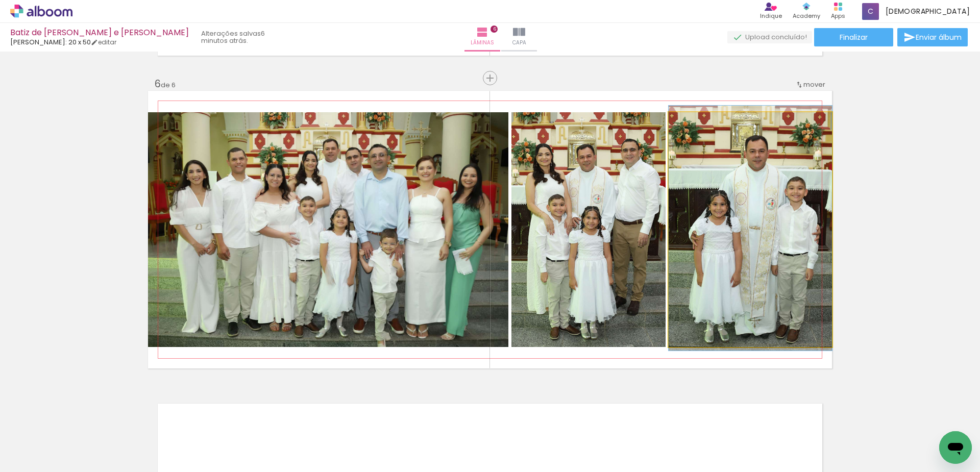
drag, startPoint x: 738, startPoint y: 239, endPoint x: 732, endPoint y: 230, distance: 10.6
click at [771, 260] on quentale-photo at bounding box center [750, 229] width 163 height 235
drag, startPoint x: 709, startPoint y: 291, endPoint x: 601, endPoint y: 291, distance: 108.7
click at [0, 0] on slot at bounding box center [0, 0] width 0 height 0
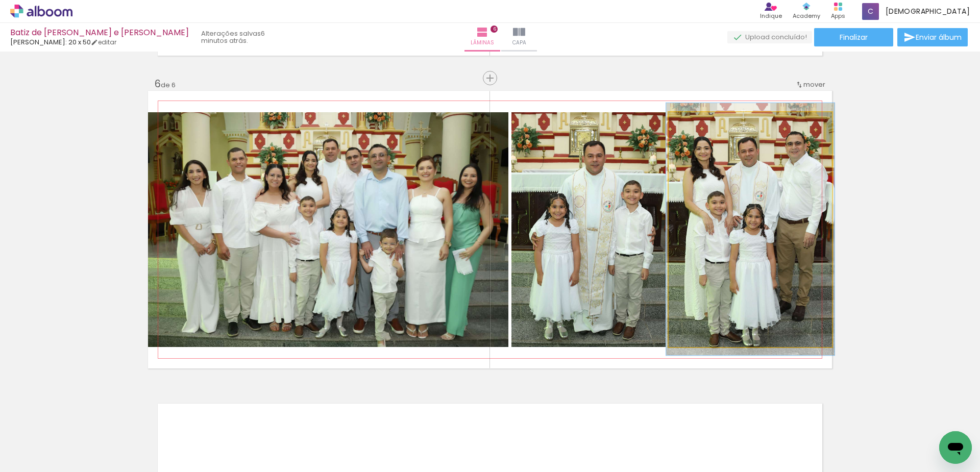
type paper-slider "103"
click at [695, 122] on div at bounding box center [693, 123] width 16 height 16
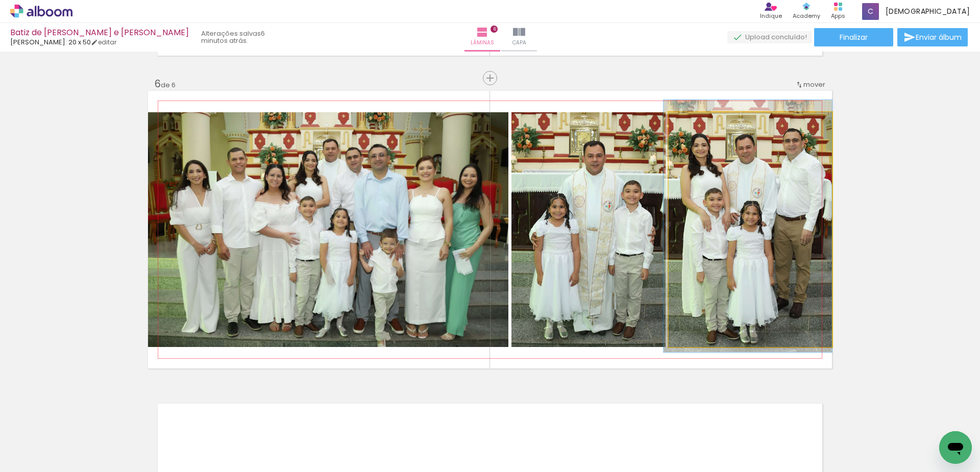
drag, startPoint x: 756, startPoint y: 212, endPoint x: 733, endPoint y: 210, distance: 23.1
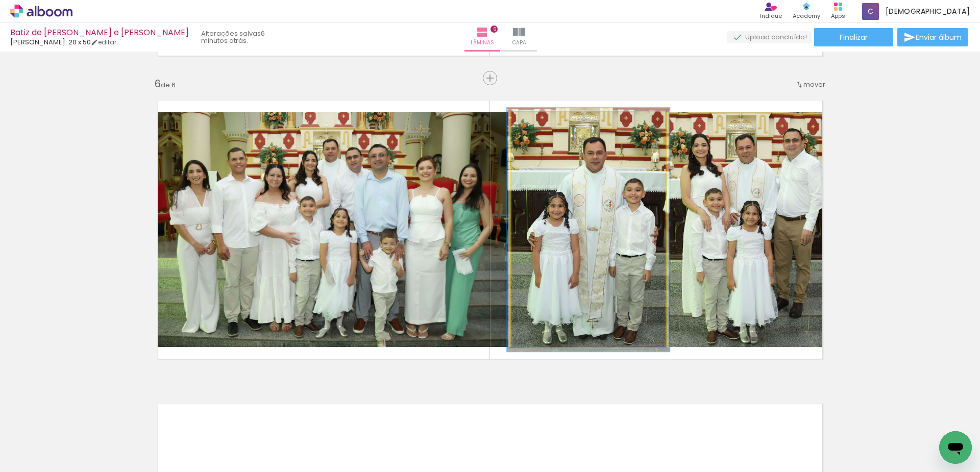
type paper-slider "104"
click at [538, 121] on div at bounding box center [537, 123] width 16 height 16
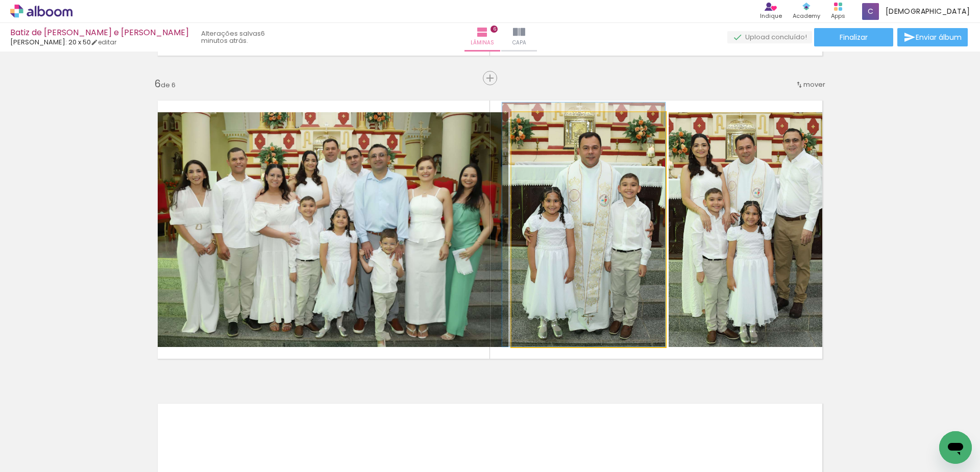
drag, startPoint x: 589, startPoint y: 300, endPoint x: 577, endPoint y: 293, distance: 13.7
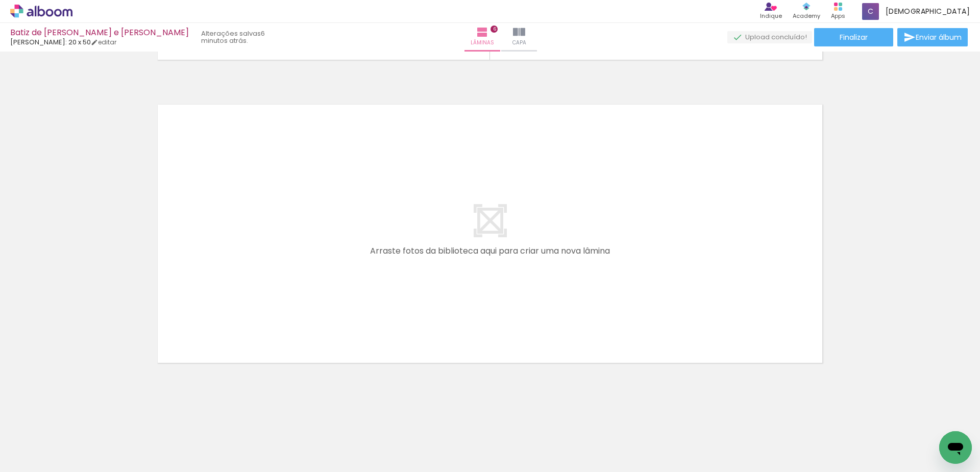
scroll to position [0, 1081]
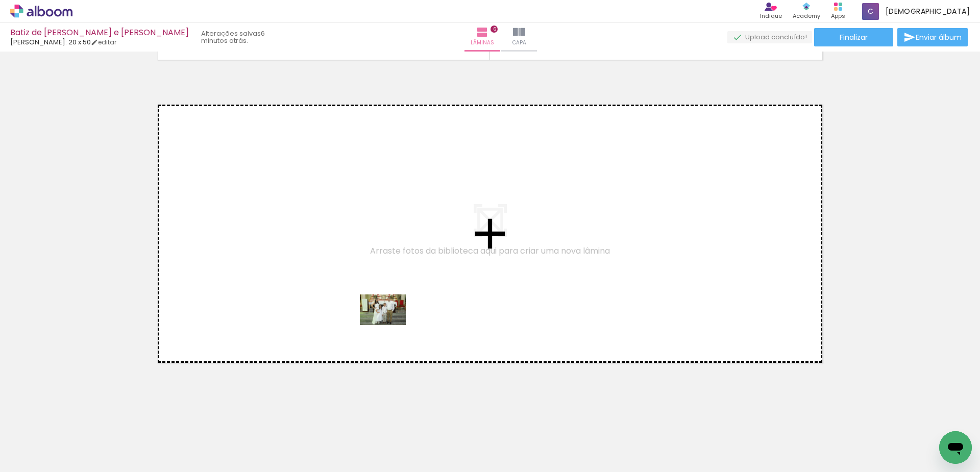
drag, startPoint x: 345, startPoint y: 436, endPoint x: 390, endPoint y: 325, distance: 119.5
click at [390, 325] on quentale-workspace at bounding box center [490, 236] width 980 height 472
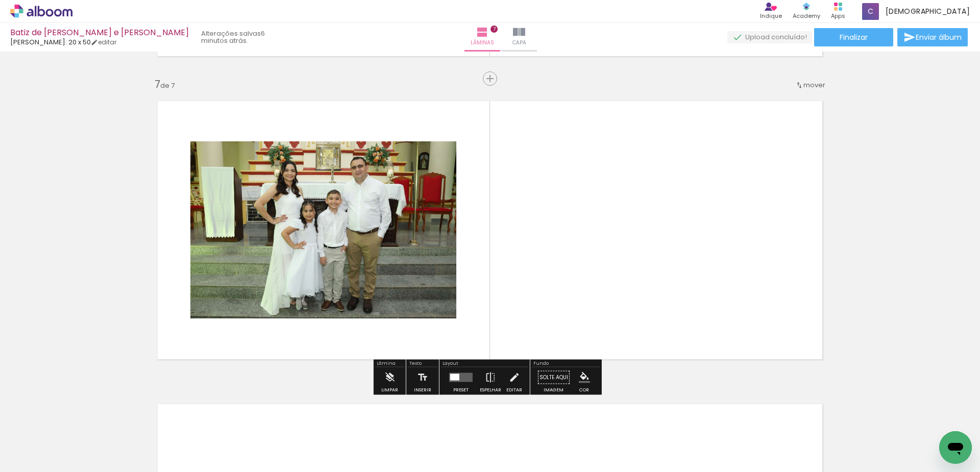
scroll to position [1809, 0]
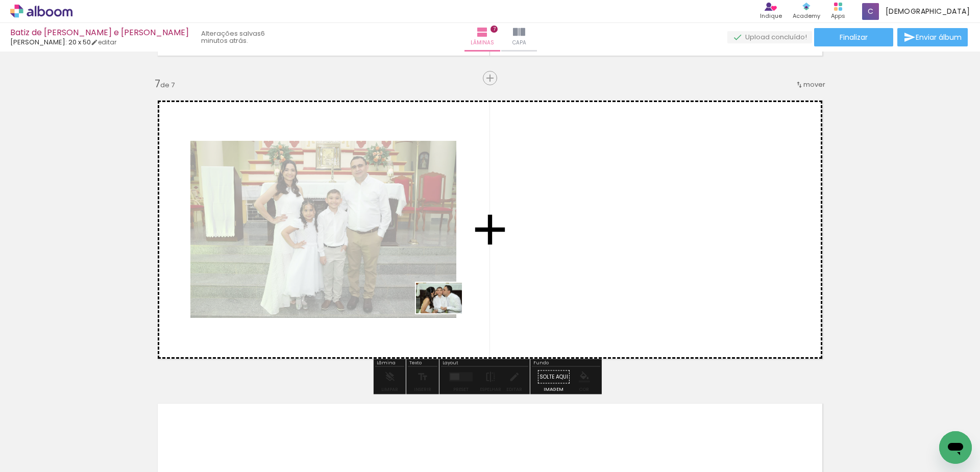
drag, startPoint x: 400, startPoint y: 427, endPoint x: 447, endPoint y: 313, distance: 122.6
click at [447, 313] on quentale-workspace at bounding box center [490, 236] width 980 height 472
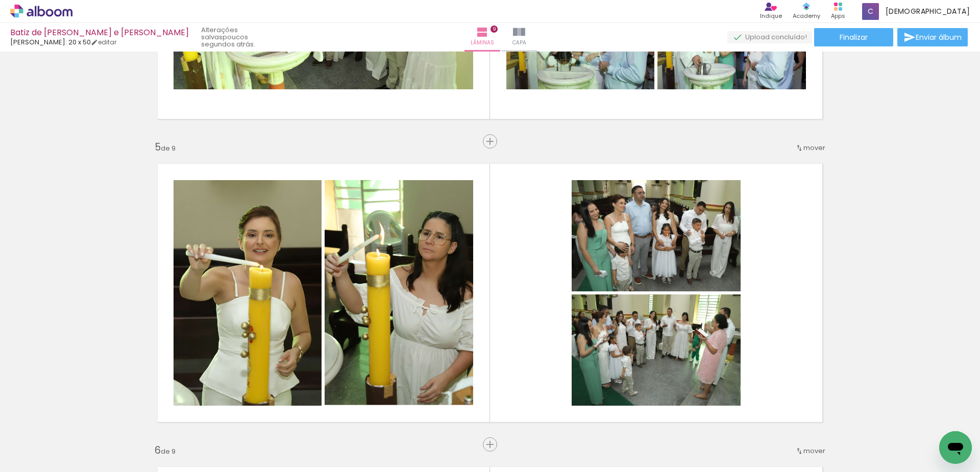
scroll to position [0, 799]
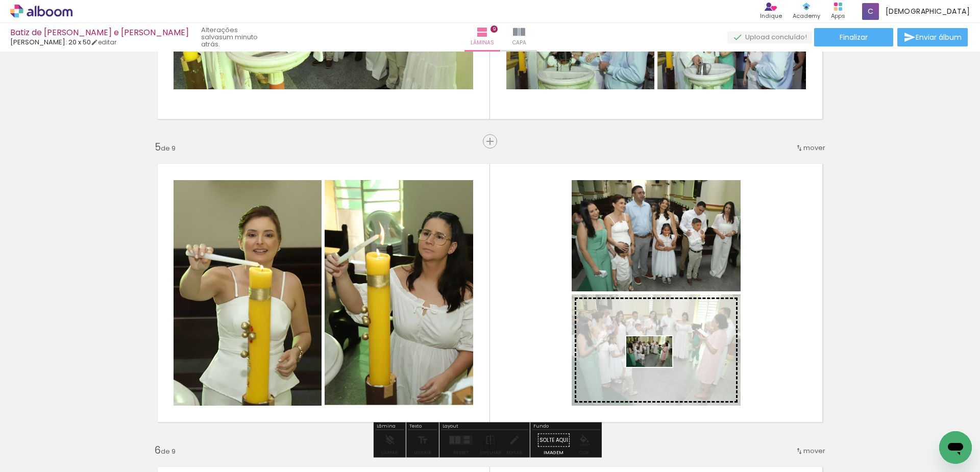
drag, startPoint x: 394, startPoint y: 439, endPoint x: 657, endPoint y: 367, distance: 272.5
click at [657, 367] on quentale-workspace at bounding box center [490, 236] width 980 height 472
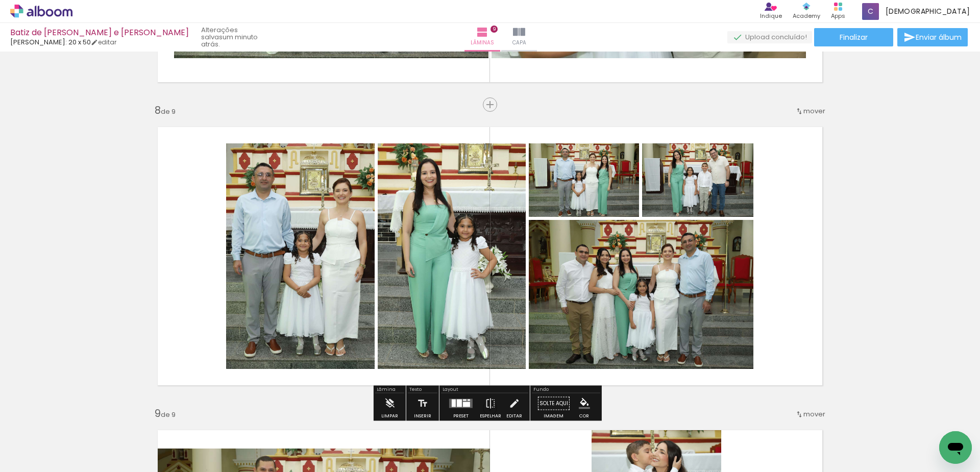
scroll to position [2109, 0]
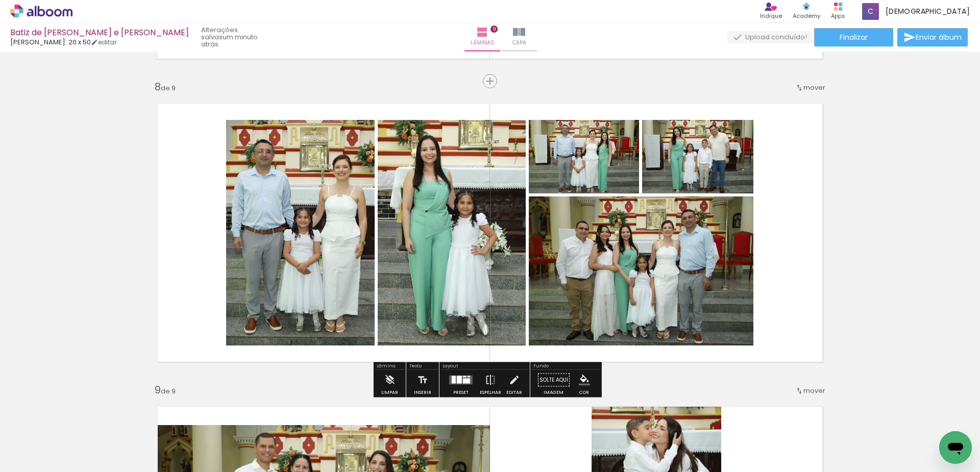
click at [464, 380] on div at bounding box center [466, 381] width 7 height 5
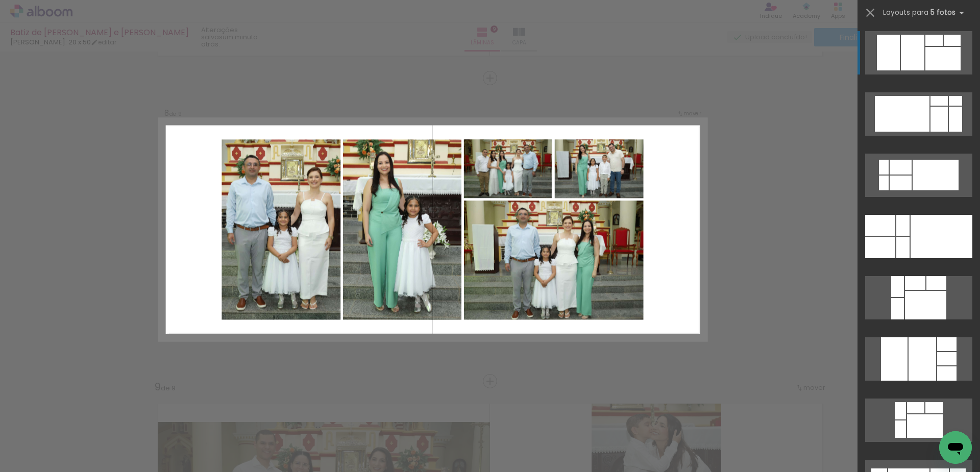
scroll to position [0, 1598]
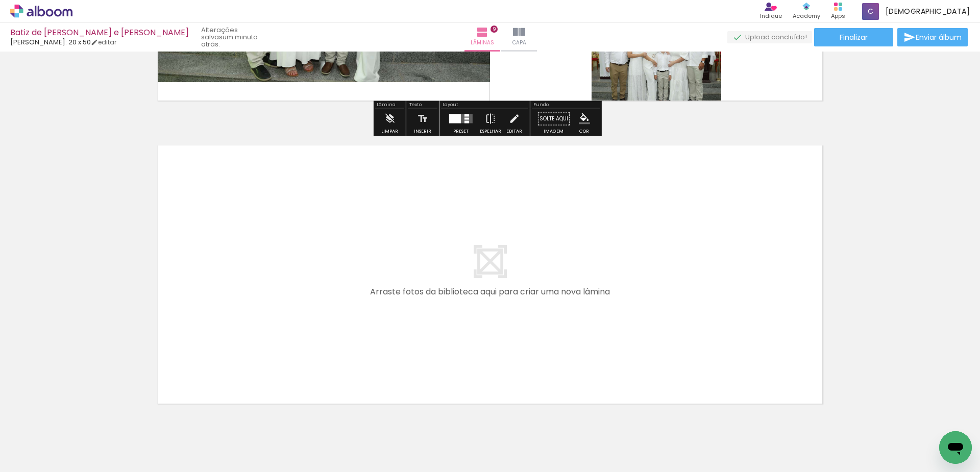
scroll to position [2714, 0]
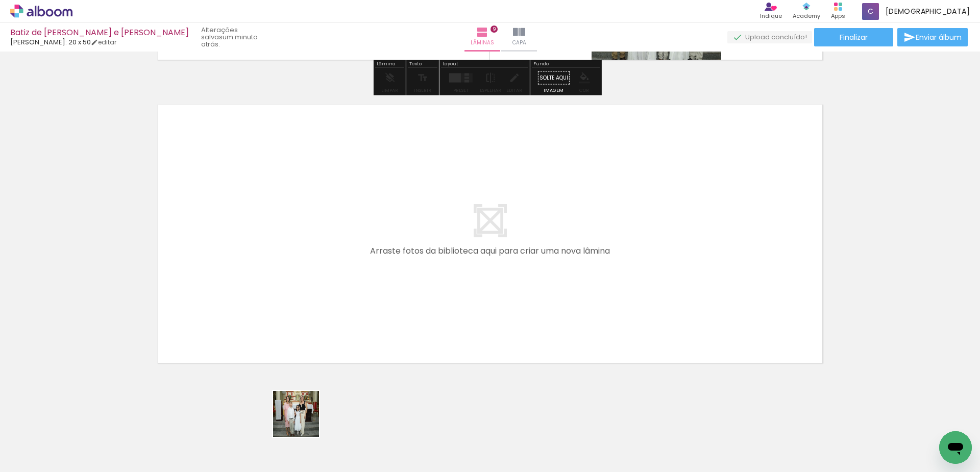
drag, startPoint x: 286, startPoint y: 441, endPoint x: 344, endPoint y: 433, distance: 58.3
click at [365, 339] on quentale-workspace at bounding box center [490, 236] width 980 height 472
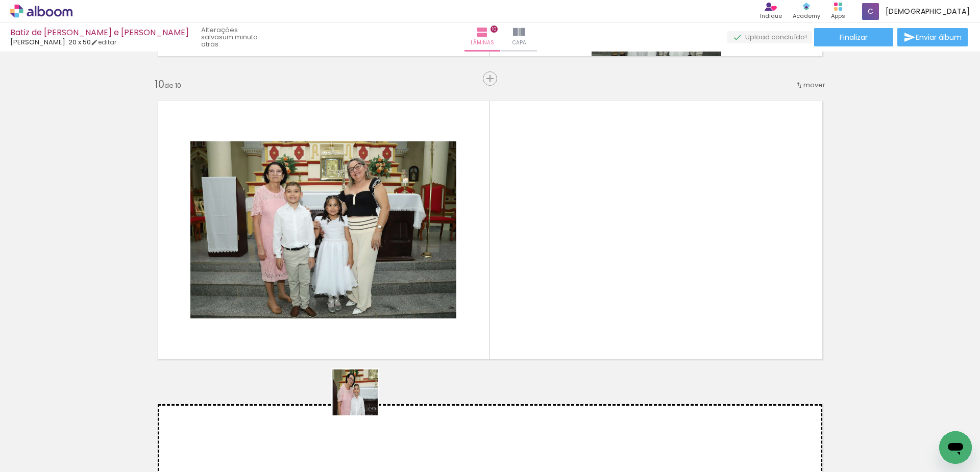
scroll to position [2718, 0]
drag, startPoint x: 344, startPoint y: 429, endPoint x: 399, endPoint y: 419, distance: 55.5
click at [414, 314] on quentale-workspace at bounding box center [490, 236] width 980 height 472
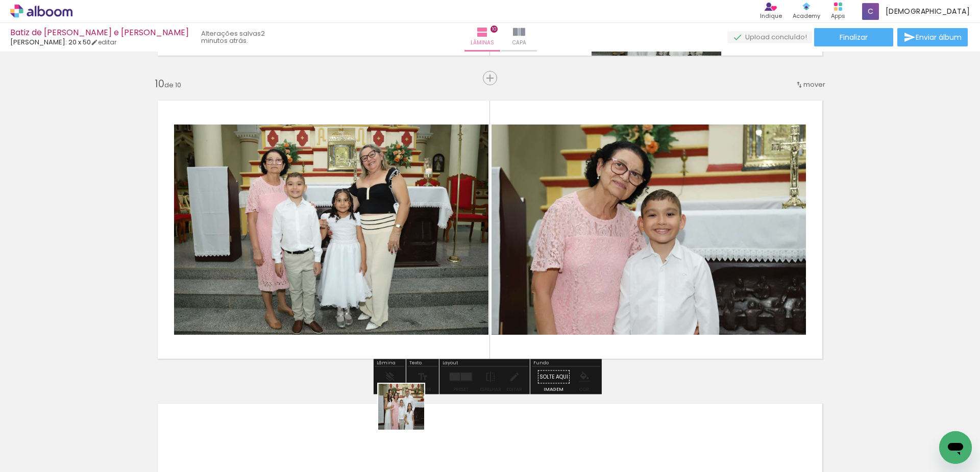
drag, startPoint x: 409, startPoint y: 414, endPoint x: 555, endPoint y: 295, distance: 188.7
click at [484, 268] on quentale-workspace at bounding box center [490, 236] width 980 height 472
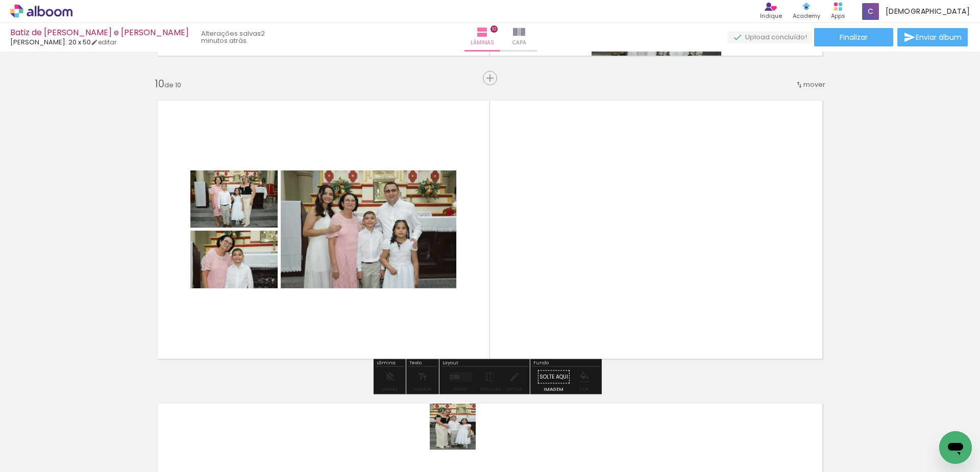
drag, startPoint x: 455, startPoint y: 446, endPoint x: 716, endPoint y: 259, distance: 321.6
click at [508, 314] on quentale-workspace at bounding box center [490, 236] width 980 height 472
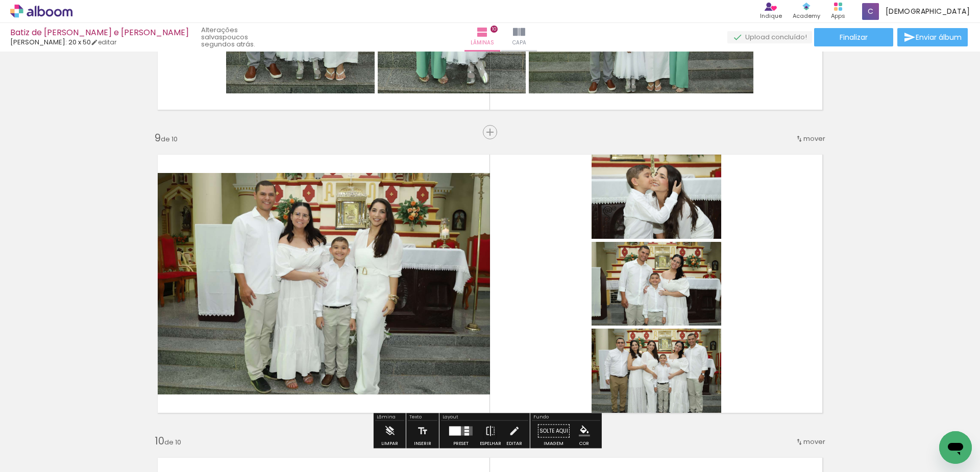
scroll to position [2055, 0]
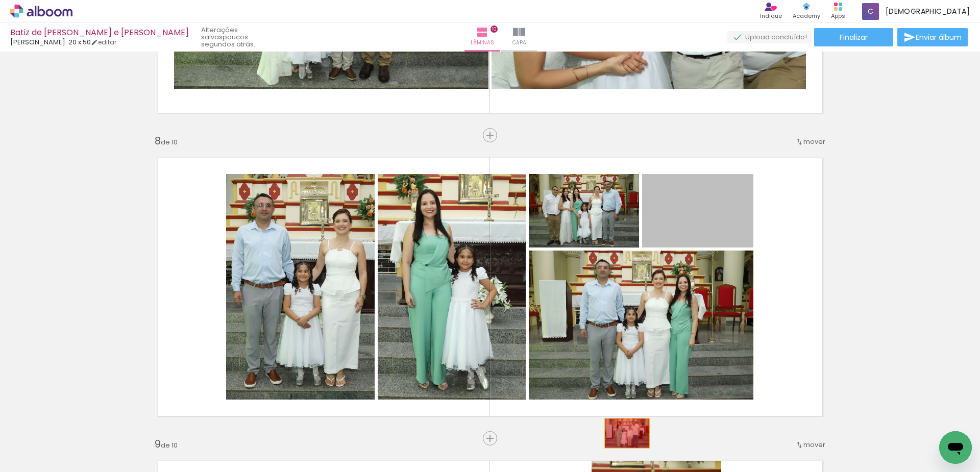
drag, startPoint x: 695, startPoint y: 223, endPoint x: 623, endPoint y: 433, distance: 222.2
click at [623, 433] on quentale-workspace at bounding box center [490, 236] width 980 height 472
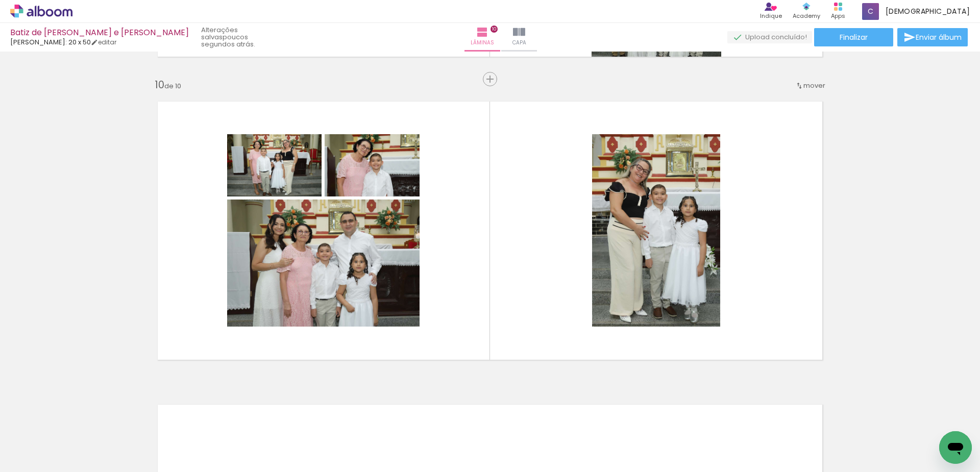
scroll to position [2718, 0]
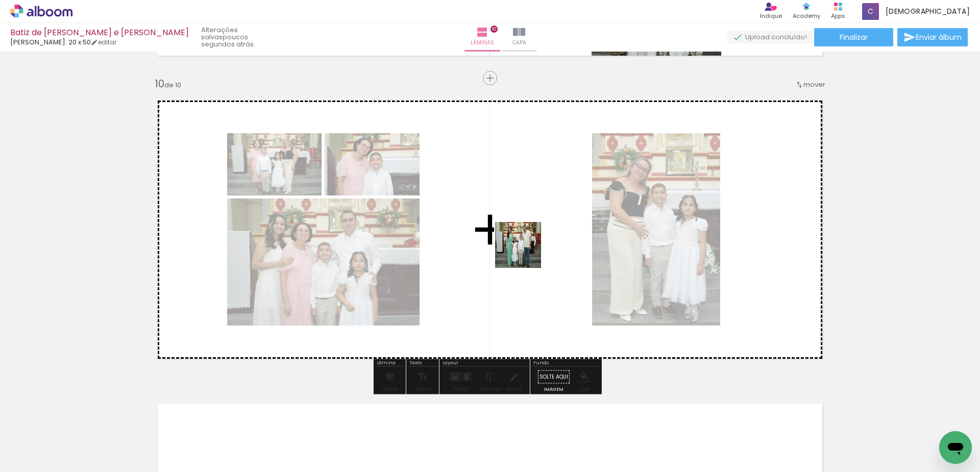
drag, startPoint x: 526, startPoint y: 263, endPoint x: 527, endPoint y: 236, distance: 26.6
click at [527, 236] on quentale-workspace at bounding box center [490, 236] width 980 height 472
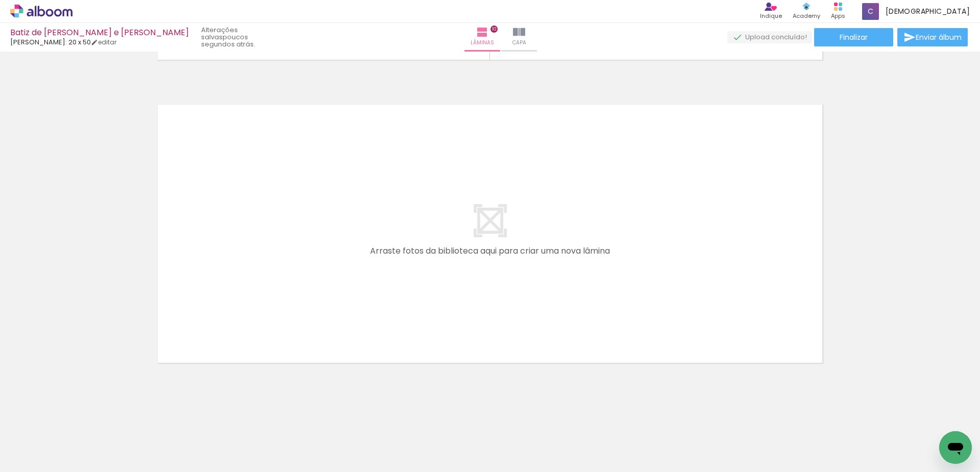
scroll to position [0, 4537]
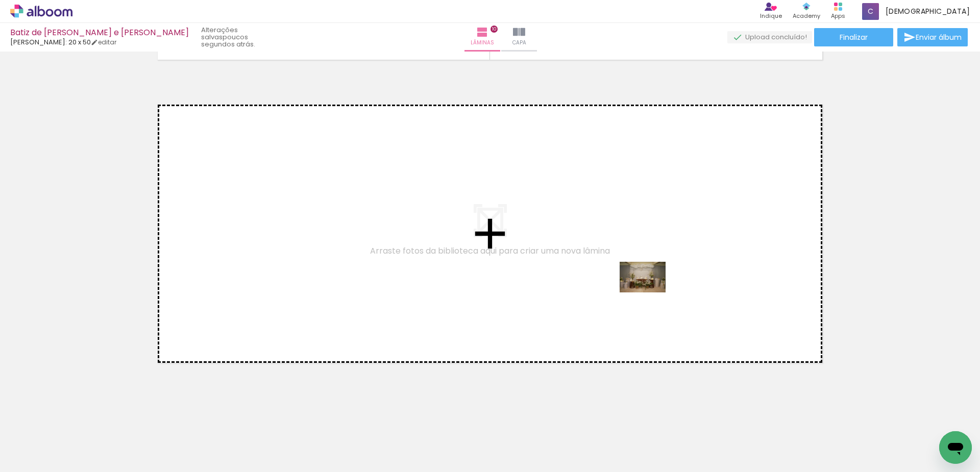
drag, startPoint x: 884, startPoint y: 436, endPoint x: 630, endPoint y: 278, distance: 299.4
click at [630, 278] on quentale-workspace at bounding box center [490, 236] width 980 height 472
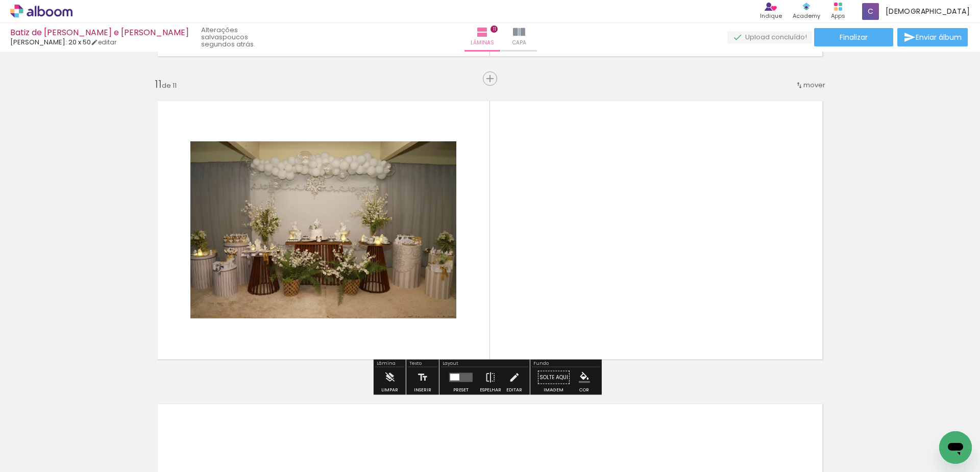
scroll to position [3022, 0]
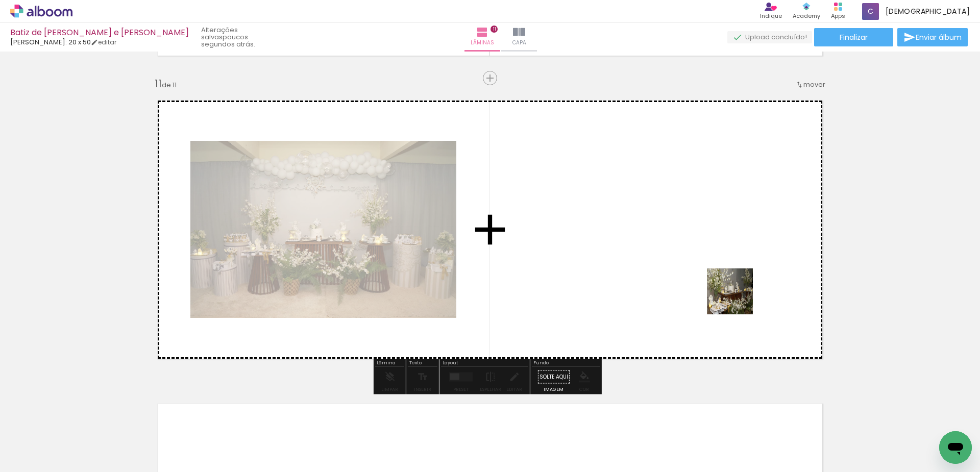
drag, startPoint x: 937, startPoint y: 433, endPoint x: 683, endPoint y: 254, distance: 310.9
click at [683, 254] on quentale-workspace at bounding box center [490, 236] width 980 height 472
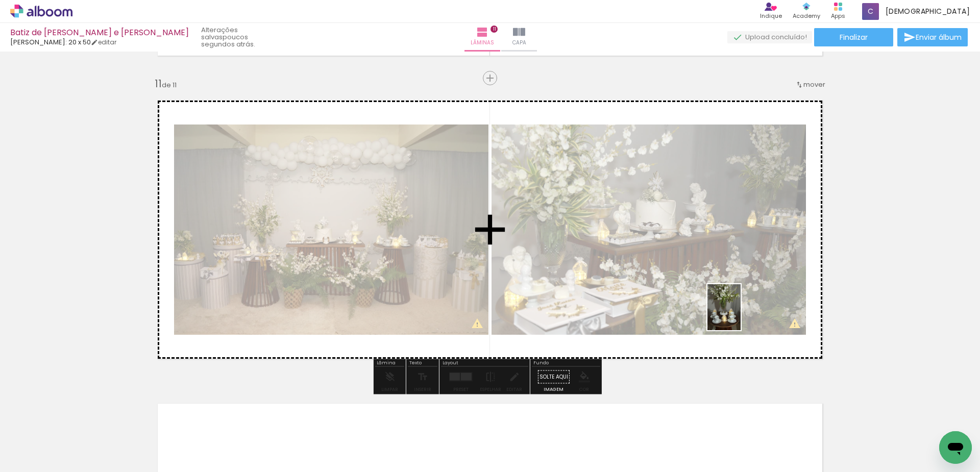
drag, startPoint x: 822, startPoint y: 452, endPoint x: 738, endPoint y: 315, distance: 160.8
click at [738, 315] on quentale-workspace at bounding box center [490, 236] width 980 height 472
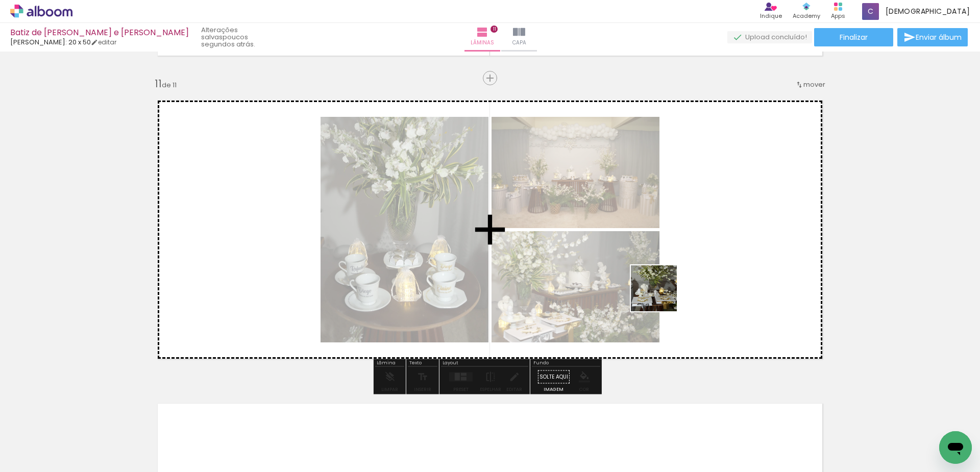
drag, startPoint x: 614, startPoint y: 423, endPoint x: 670, endPoint y: 278, distance: 154.6
click at [670, 278] on quentale-workspace at bounding box center [490, 236] width 980 height 472
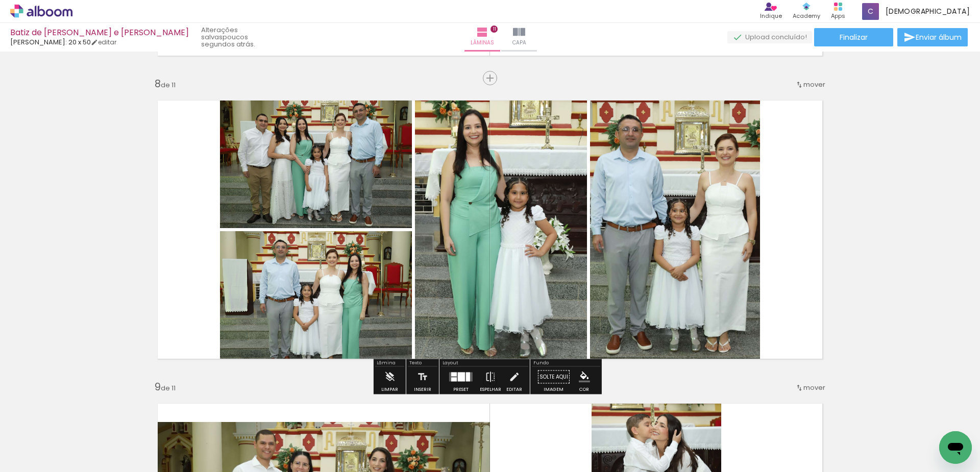
scroll to position [0, 870]
click at [458, 378] on div at bounding box center [461, 377] width 7 height 9
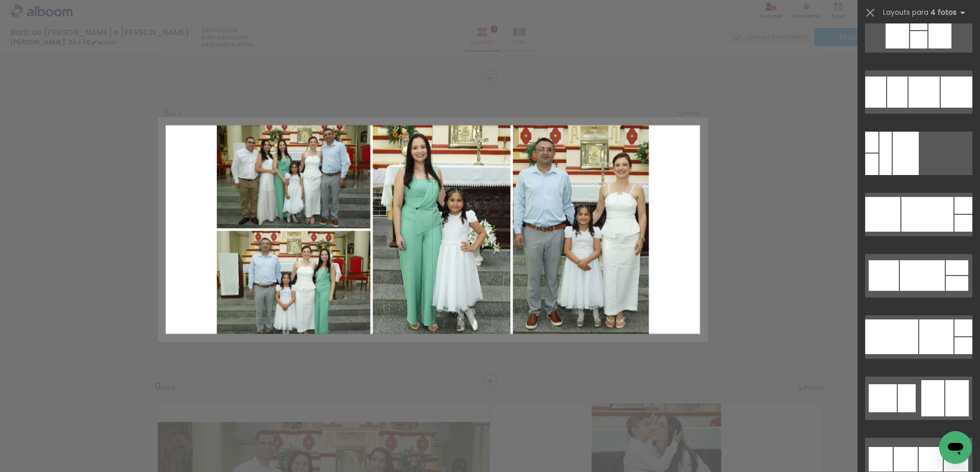
scroll to position [122, 0]
